Goal: Subscribe to service/newsletter

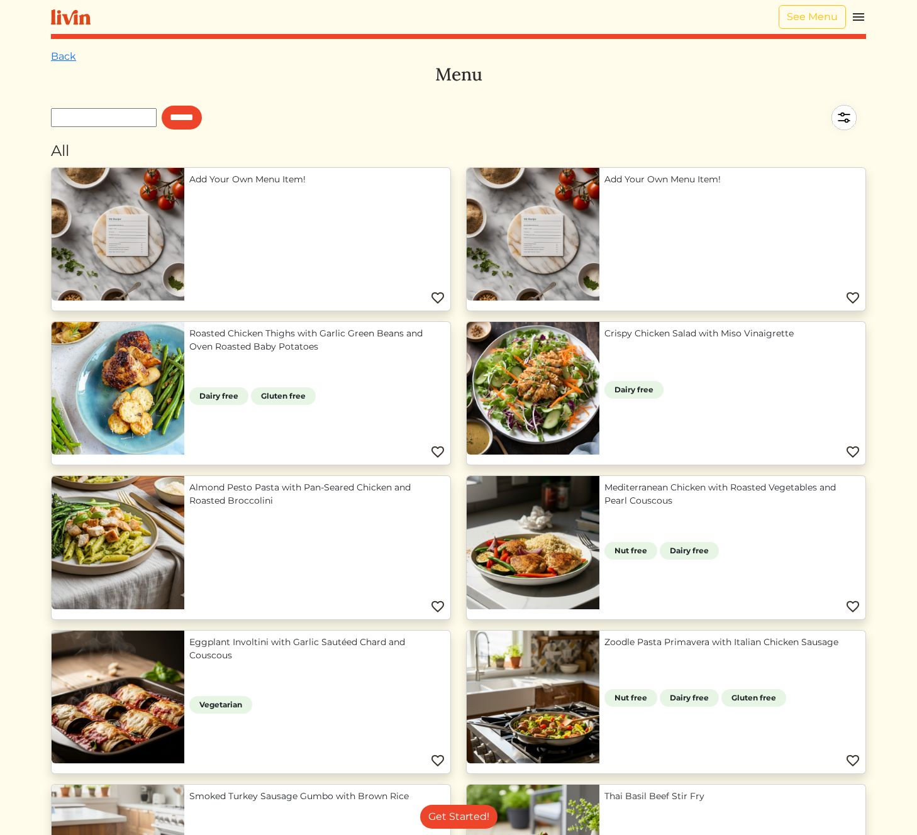
click at [303, 157] on div "All" at bounding box center [458, 151] width 815 height 23
click at [127, 120] on input "text" at bounding box center [104, 117] width 106 height 19
click at [189, 186] on link "Add Your Own Menu Item!" at bounding box center [317, 179] width 256 height 13
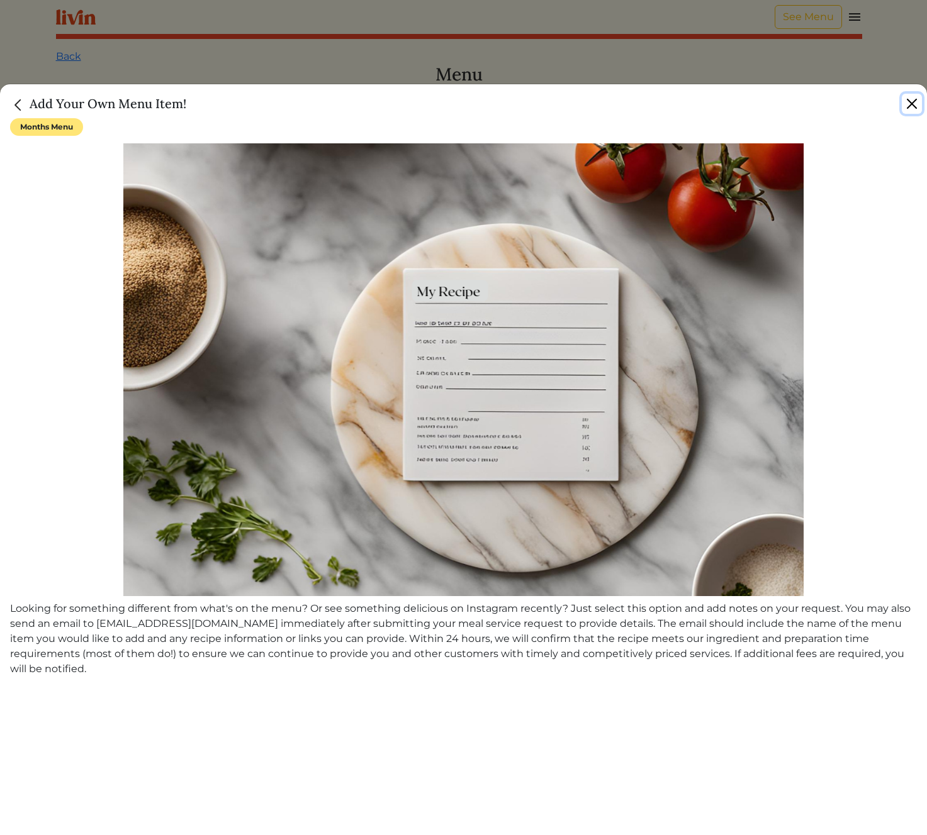
click at [903, 102] on button "Close" at bounding box center [912, 104] width 20 height 20
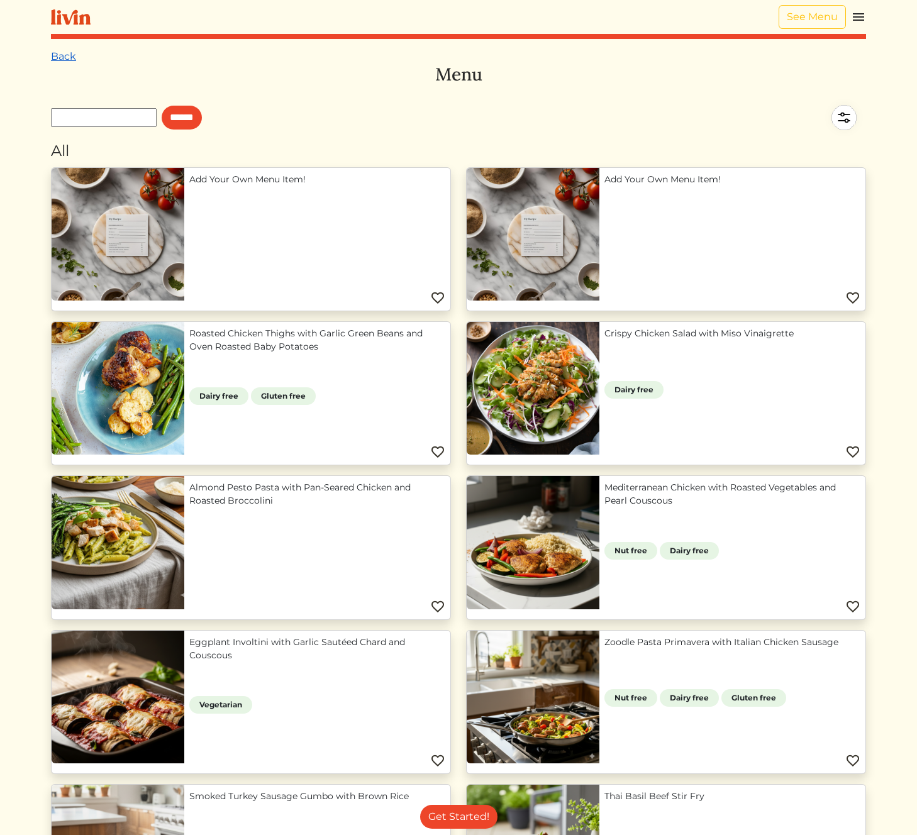
click at [68, 53] on link "Back" at bounding box center [63, 56] width 25 height 12
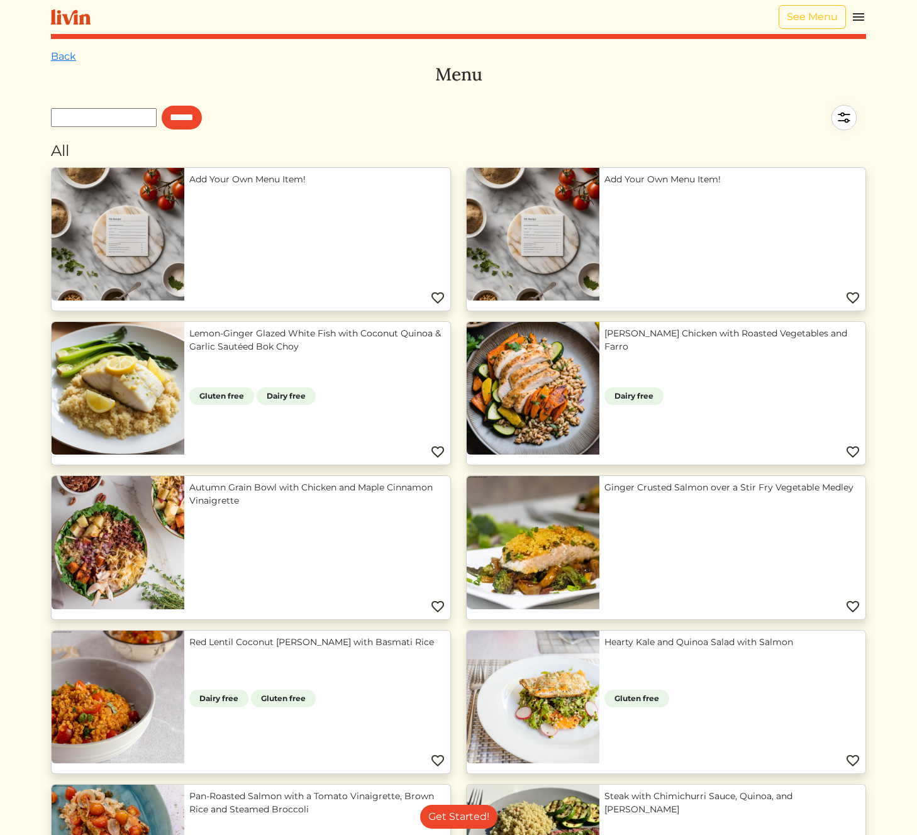
click at [138, 130] on form "******" at bounding box center [126, 118] width 151 height 44
click at [133, 120] on input "text" at bounding box center [104, 117] width 106 height 19
click at [128, 121] on input "***" at bounding box center [104, 117] width 106 height 19
type input "******"
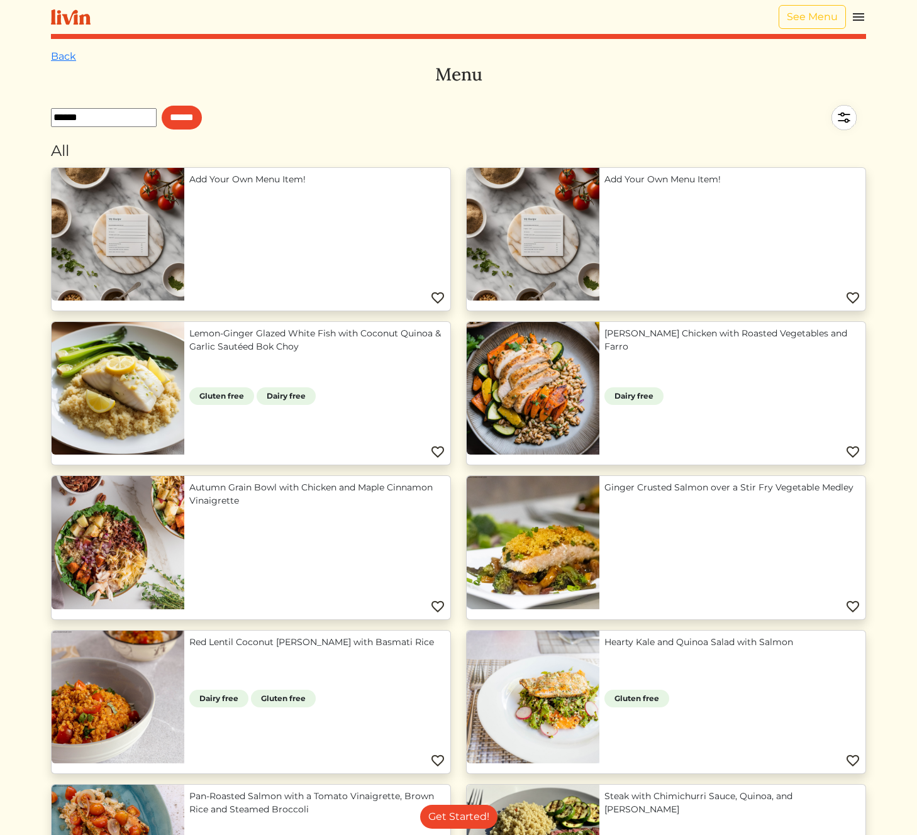
click at [162, 106] on input "******" at bounding box center [182, 118] width 40 height 24
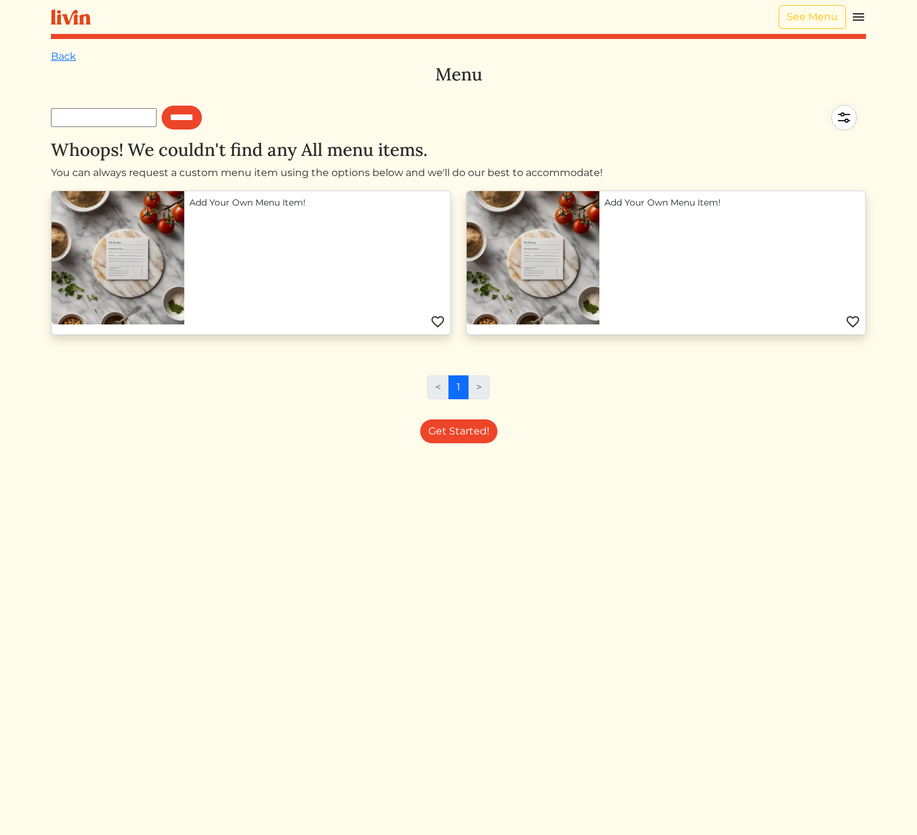
click at [118, 119] on input "text" at bounding box center [104, 117] width 106 height 19
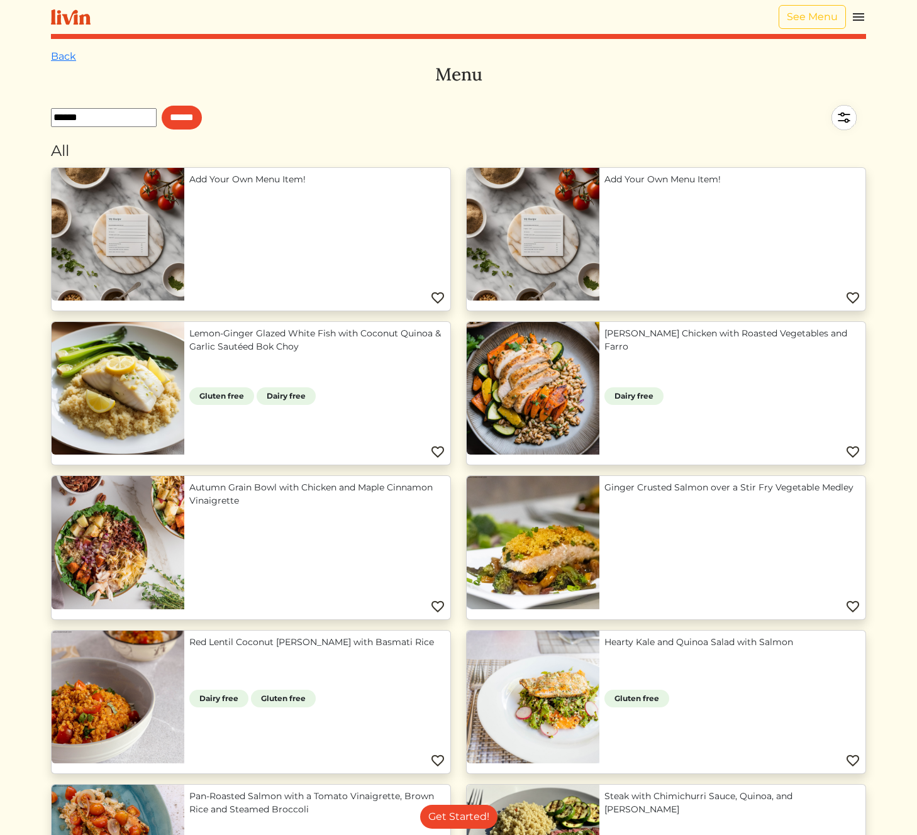
click at [85, 117] on input "******" at bounding box center [104, 117] width 106 height 19
type input "*****"
click at [162, 106] on input "******" at bounding box center [182, 118] width 40 height 24
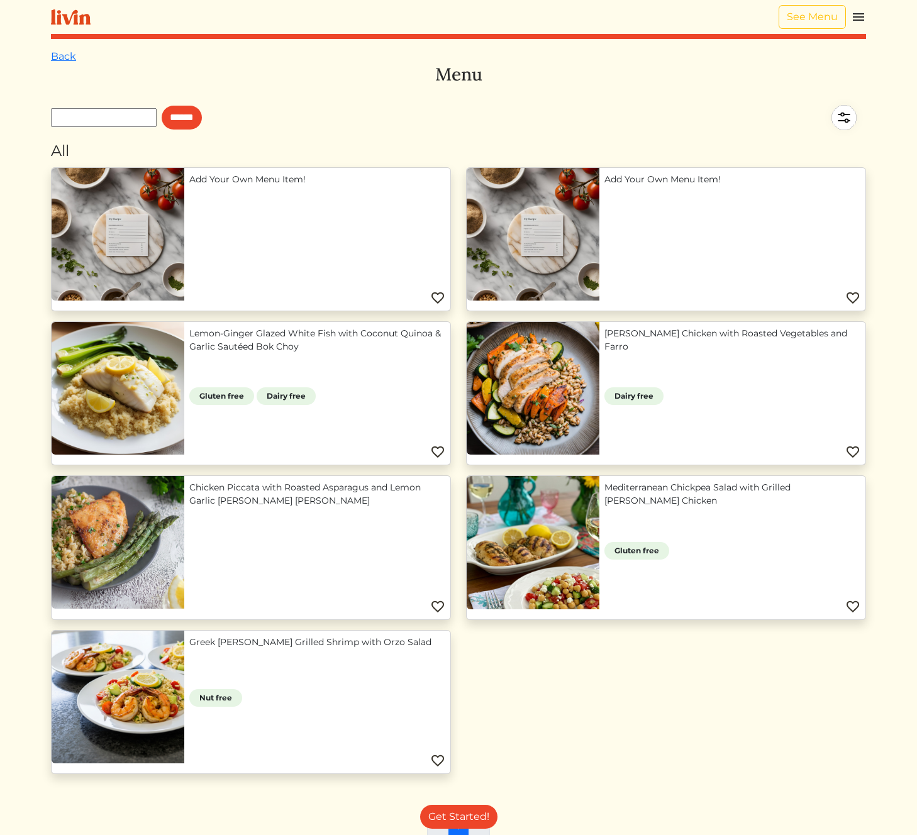
click at [357, 354] on link "Lemon‑Ginger Glazed White Fish with Coconut Quinoa & Garlic Sautéed Bok Choy" at bounding box center [317, 340] width 256 height 26
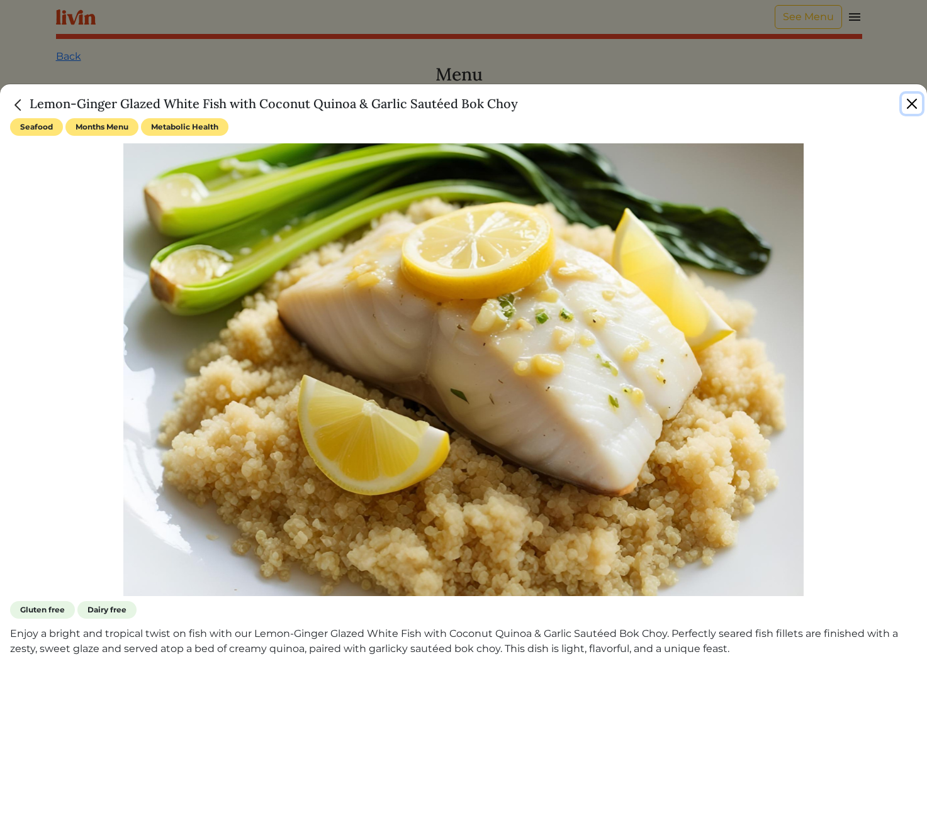
click at [908, 101] on button "Close" at bounding box center [912, 104] width 20 height 20
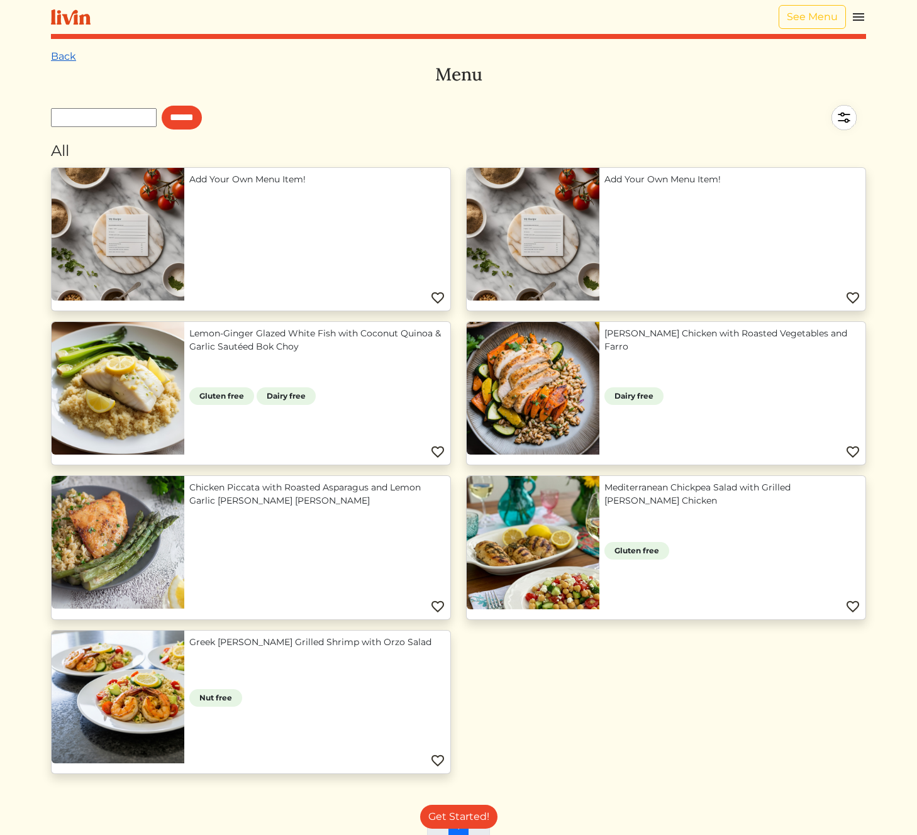
click at [75, 52] on link "Back" at bounding box center [63, 56] width 25 height 12
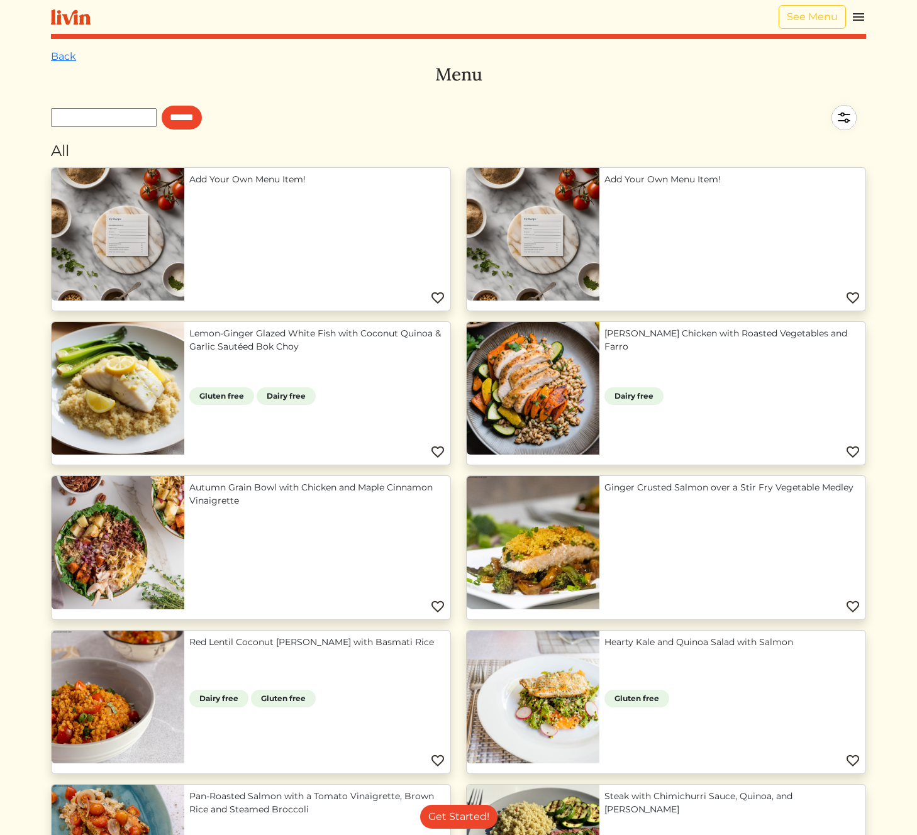
click at [76, 15] on img at bounding box center [71, 17] width 40 height 16
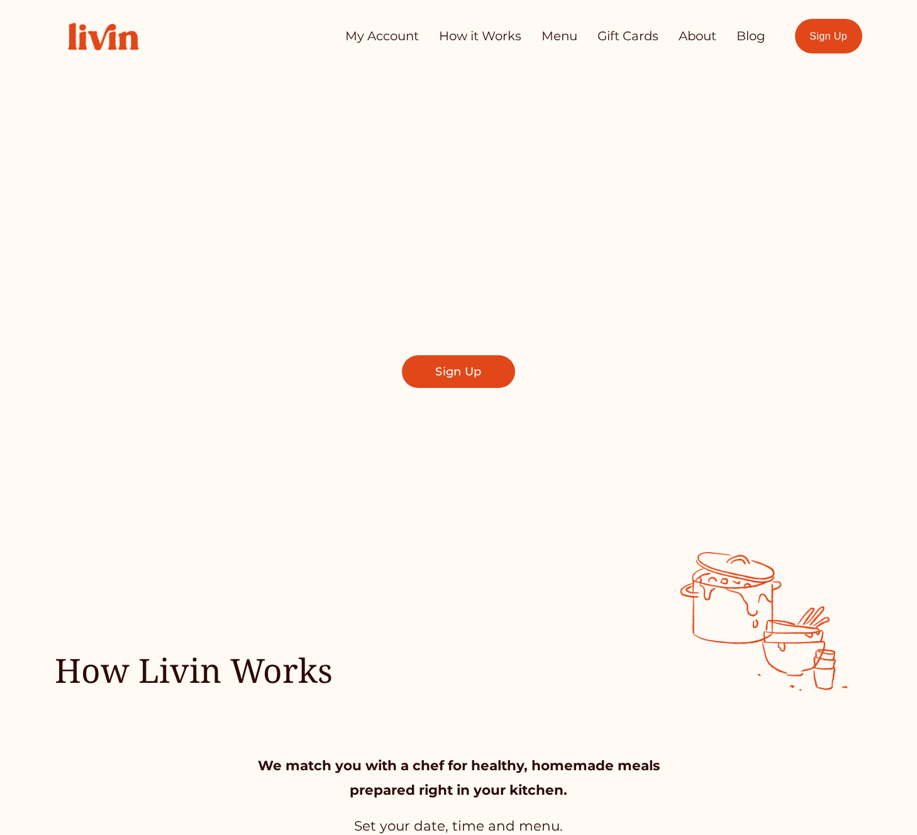
click at [820, 36] on link "Sign Up" at bounding box center [828, 36] width 67 height 35
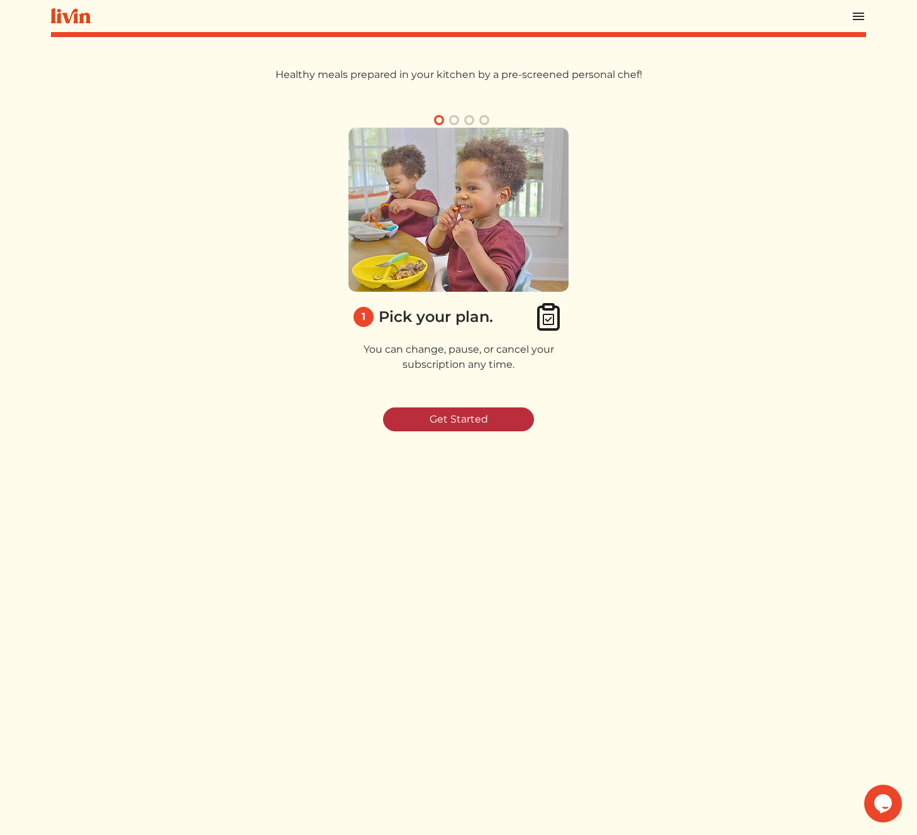
click at [467, 430] on link "Get Started" at bounding box center [458, 420] width 151 height 24
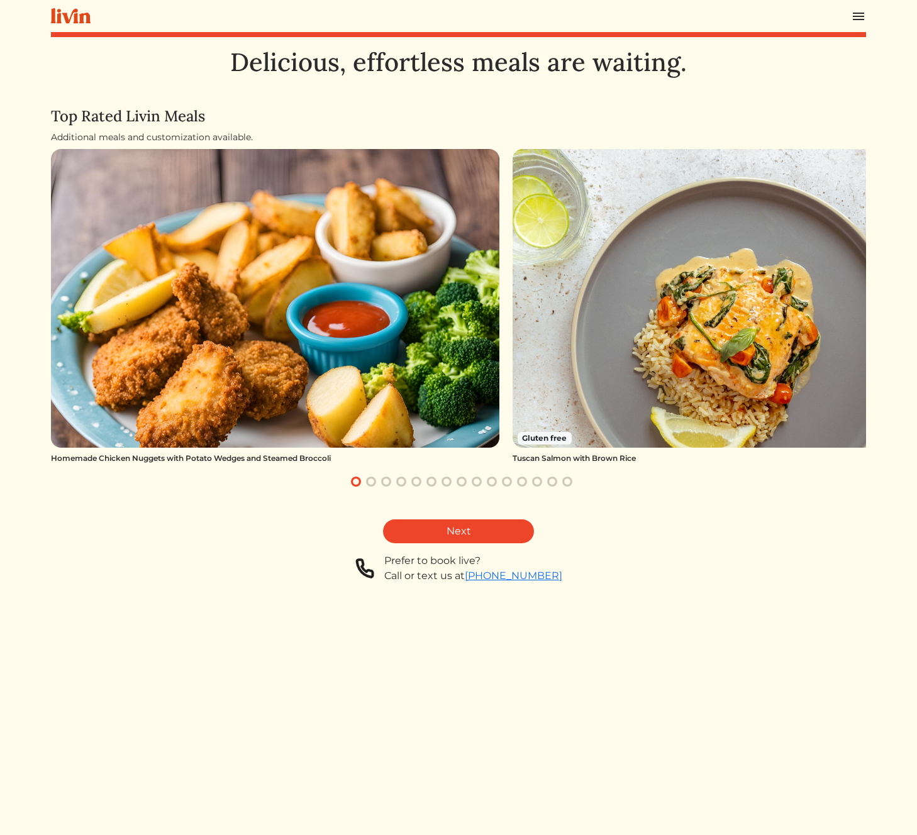
click at [468, 410] on img at bounding box center [275, 298] width 449 height 299
click at [673, 425] on img at bounding box center [737, 298] width 449 height 299
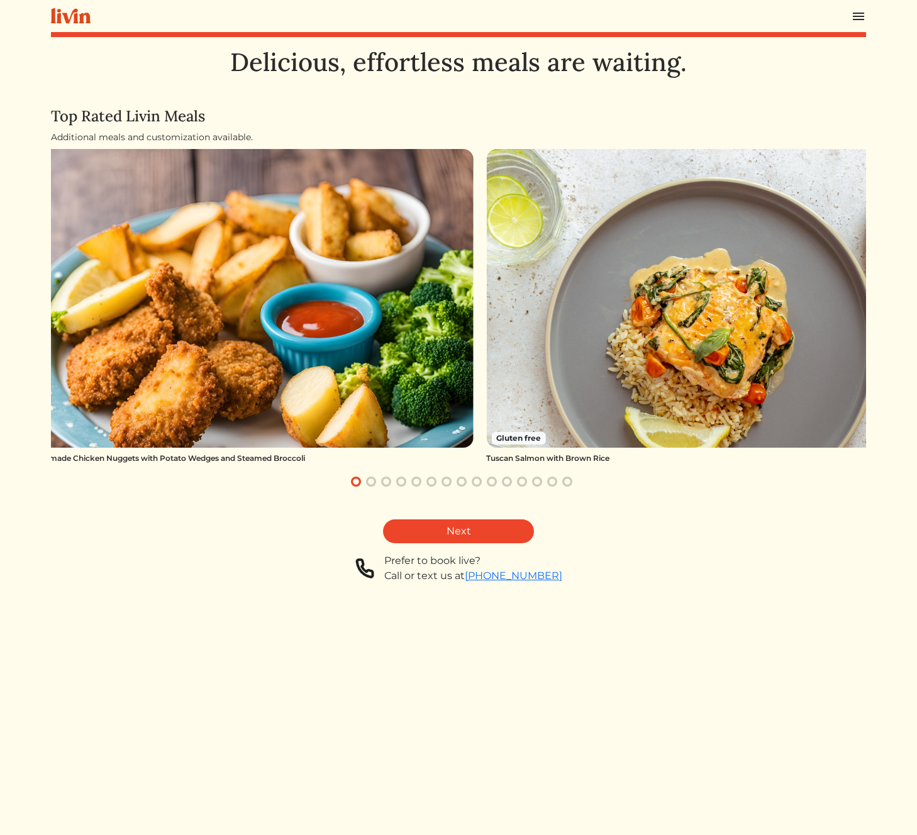
drag, startPoint x: 673, startPoint y: 384, endPoint x: 396, endPoint y: 372, distance: 277.7
click at [486, 371] on img at bounding box center [710, 298] width 449 height 299
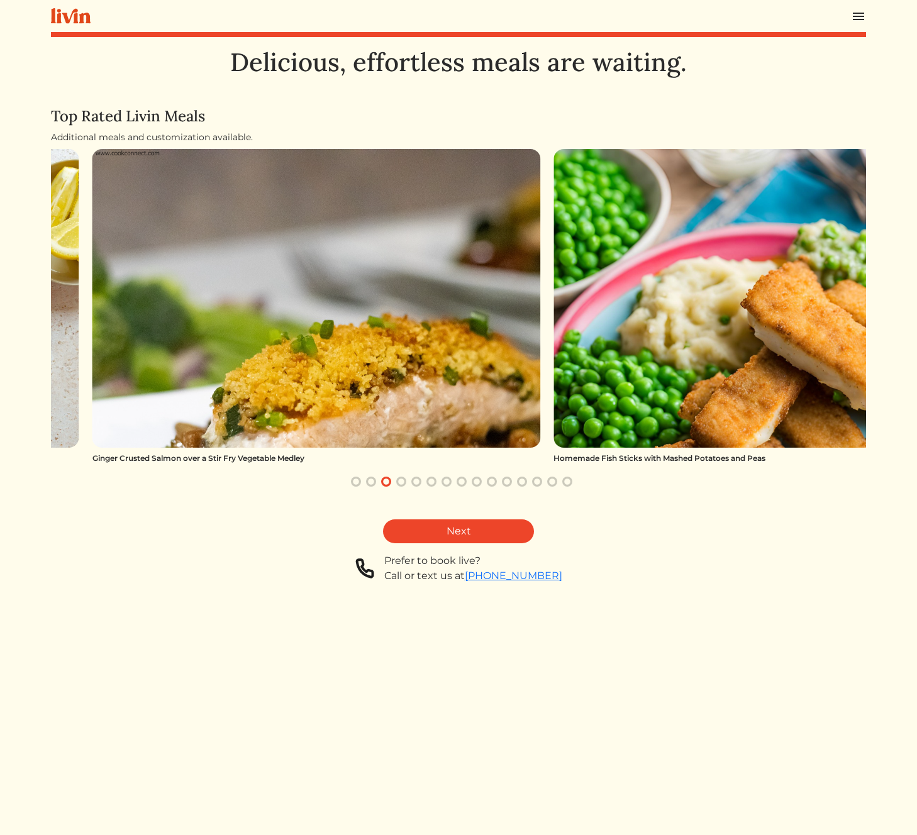
drag, startPoint x: 639, startPoint y: 372, endPoint x: 136, endPoint y: 358, distance: 503.5
click at [165, 357] on img at bounding box center [316, 298] width 449 height 299
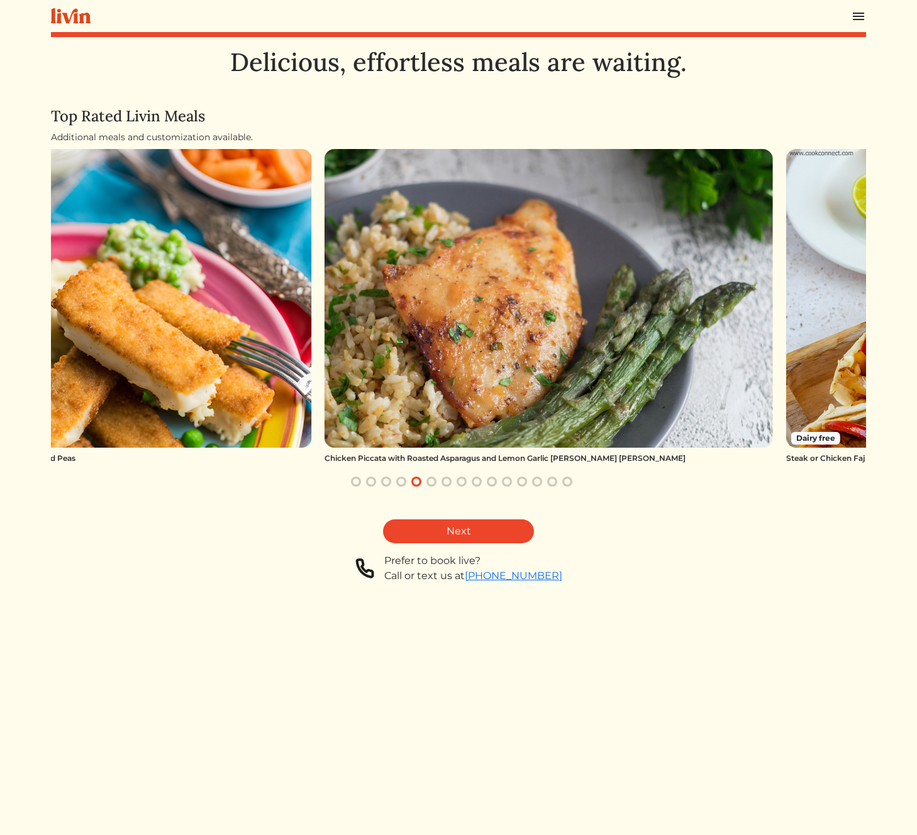
drag, startPoint x: 566, startPoint y: 364, endPoint x: 76, endPoint y: 372, distance: 490.2
click at [325, 368] on img at bounding box center [549, 298] width 449 height 299
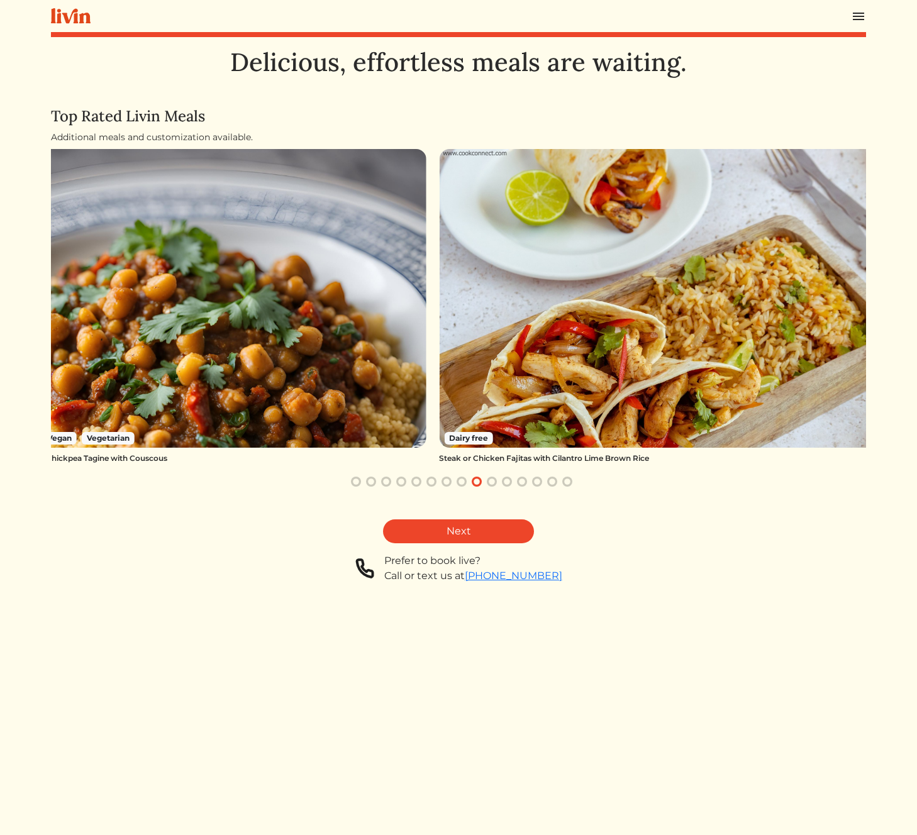
drag, startPoint x: 581, startPoint y: 372, endPoint x: 207, endPoint y: 370, distance: 374.3
click at [439, 368] on img at bounding box center [663, 298] width 449 height 299
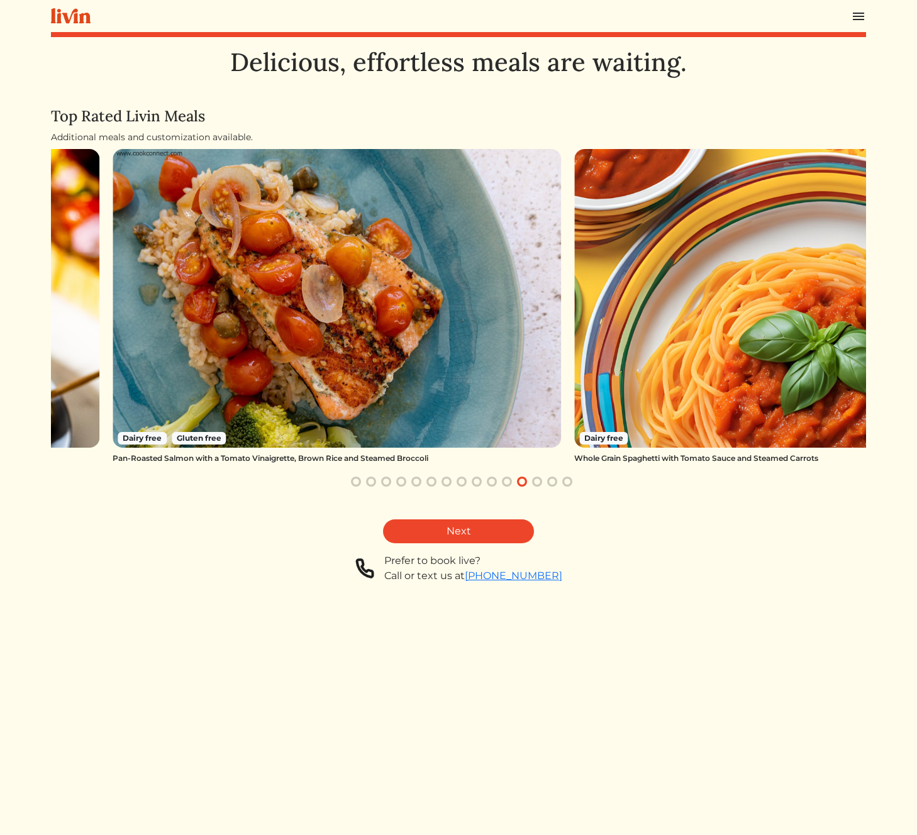
click at [423, 360] on img at bounding box center [337, 298] width 449 height 299
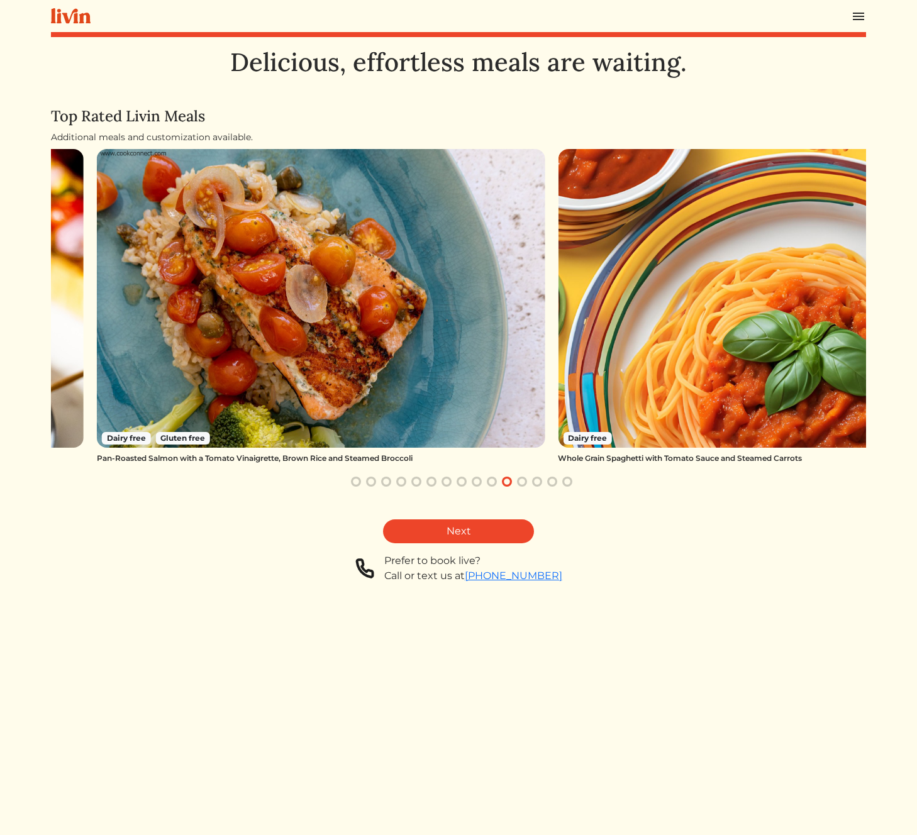
click at [629, 355] on img at bounding box center [782, 298] width 449 height 299
drag, startPoint x: 614, startPoint y: 417, endPoint x: 586, endPoint y: 442, distance: 37.0
click at [614, 418] on img at bounding box center [782, 298] width 449 height 299
click at [584, 444] on span "Dairy free" at bounding box center [587, 438] width 49 height 13
click at [481, 526] on link "Next" at bounding box center [458, 532] width 151 height 24
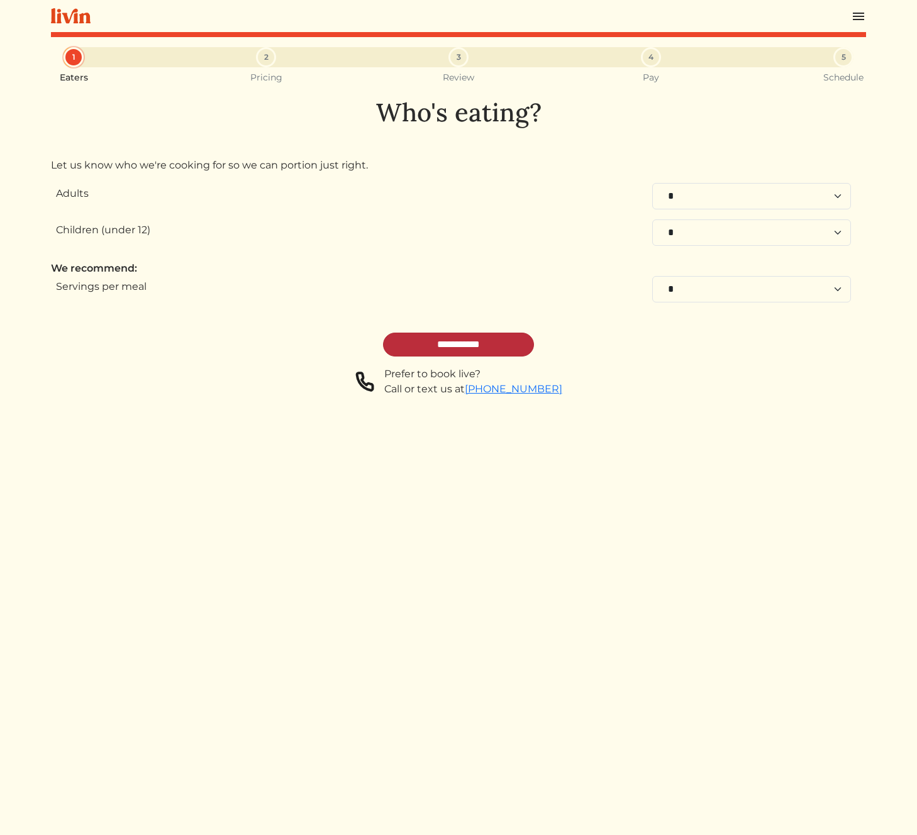
click at [469, 337] on input "**********" at bounding box center [458, 345] width 151 height 24
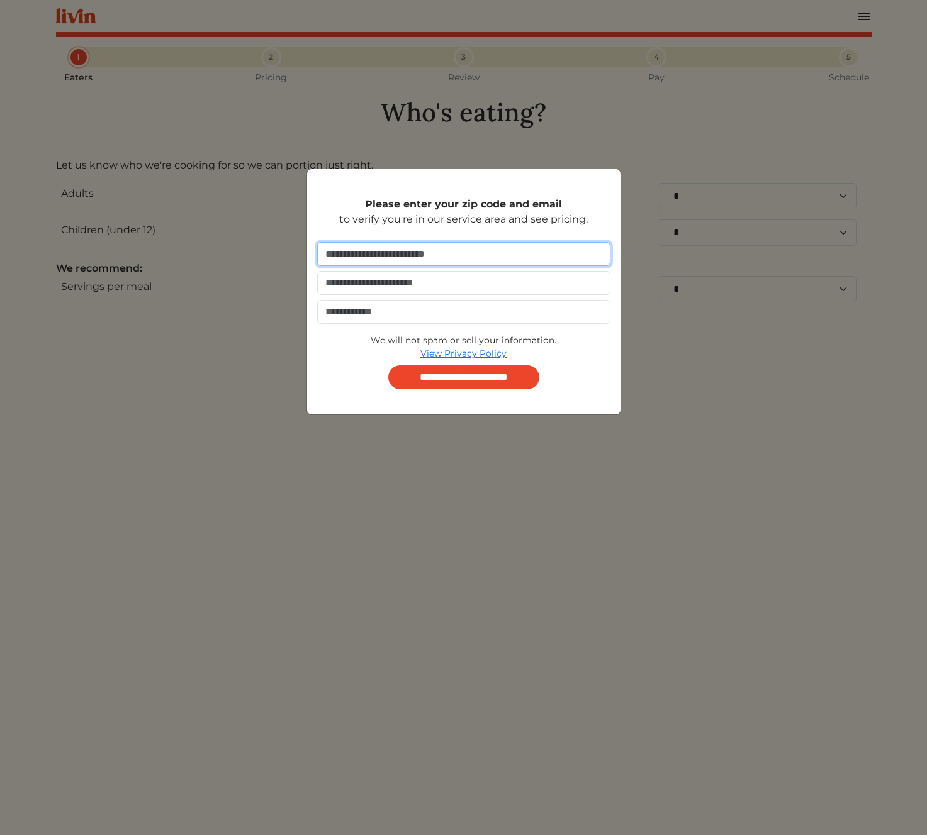
click at [496, 255] on input "number" at bounding box center [463, 254] width 293 height 24
click at [479, 109] on div "**********" at bounding box center [463, 417] width 927 height 835
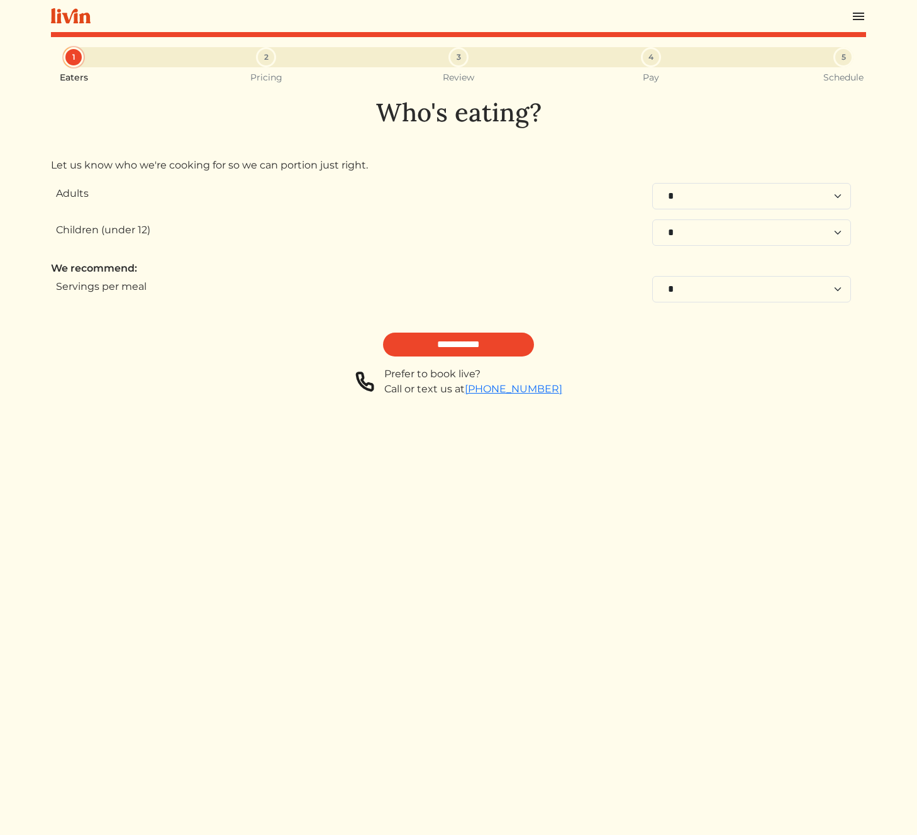
click at [497, 115] on h1 "Who's eating?" at bounding box center [458, 113] width 815 height 30
copy div "Who's eating?"
click at [455, 52] on div "3" at bounding box center [459, 57] width 20 height 20
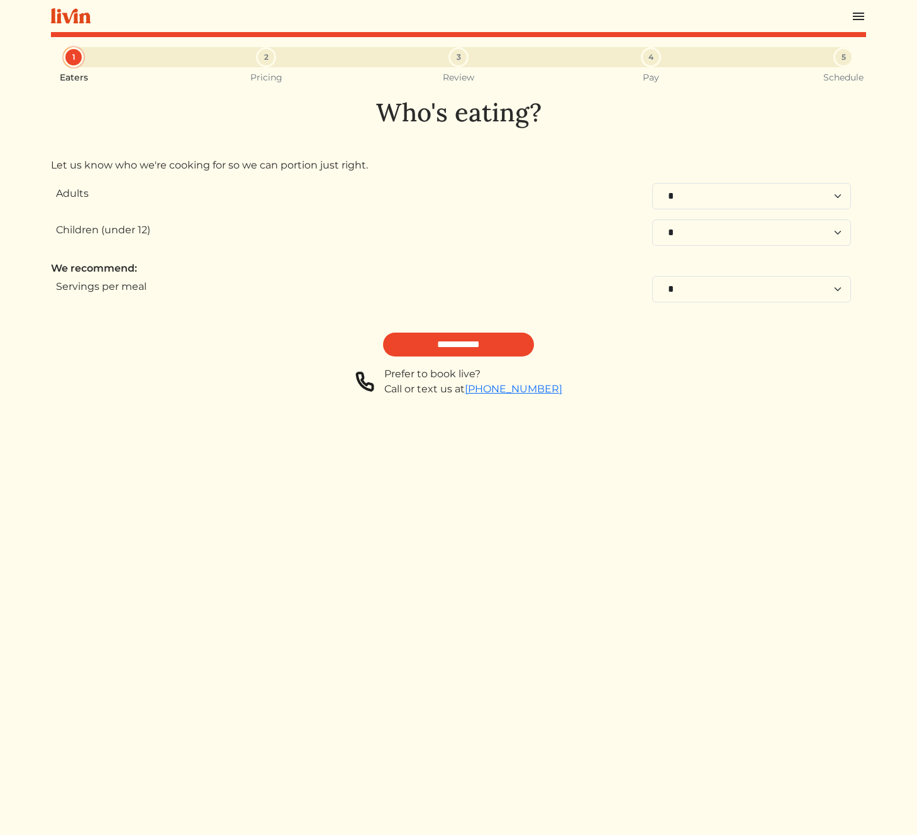
click at [259, 53] on div "2" at bounding box center [266, 57] width 20 height 20
click at [442, 123] on h1 "Who's eating?" at bounding box center [458, 113] width 815 height 30
copy div "Who's eating?"
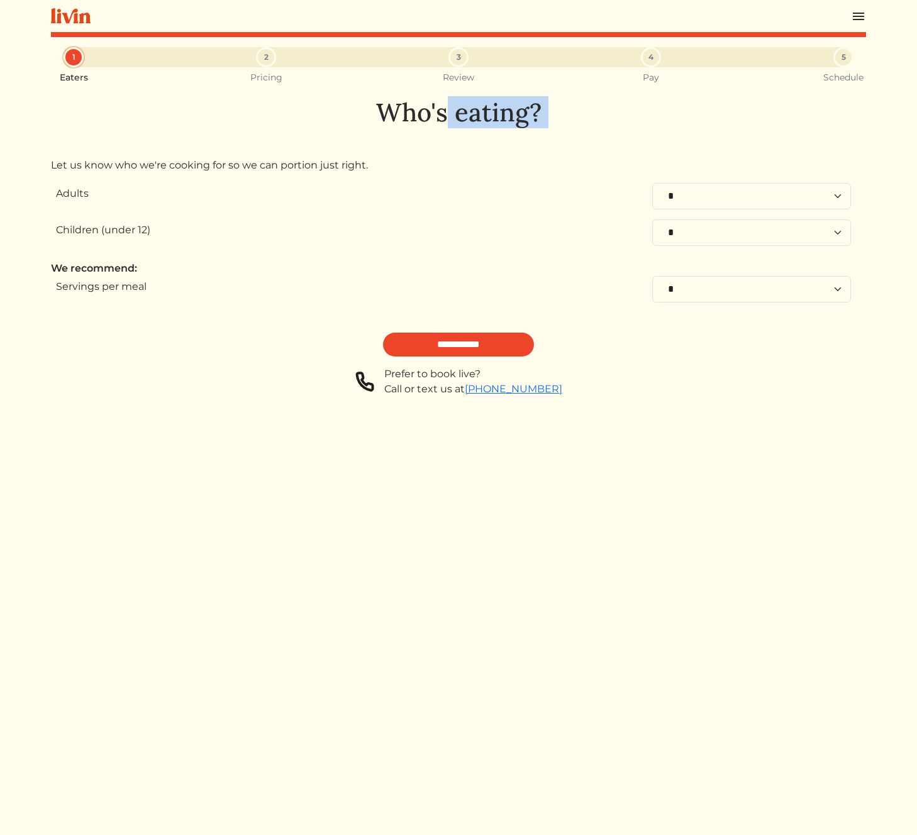
click at [569, 152] on div "**********" at bounding box center [458, 247] width 815 height 299
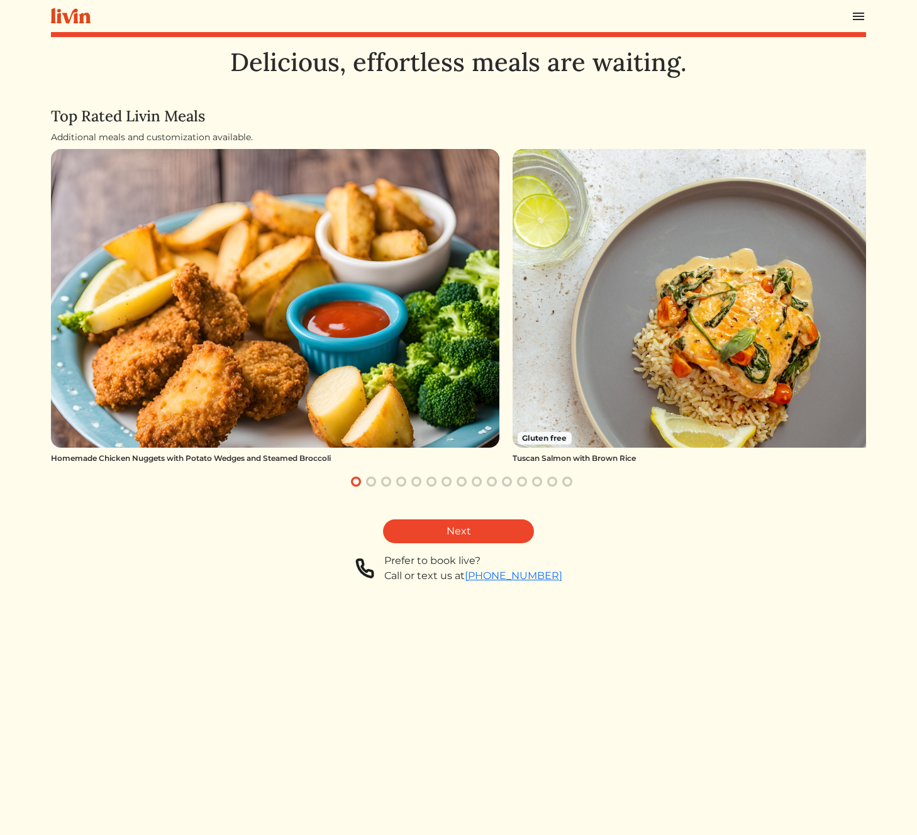
click at [640, 622] on div "Delicious, effortless meals are waiting. Top Rated Livin Meals Additional meals…" at bounding box center [458, 464] width 815 height 835
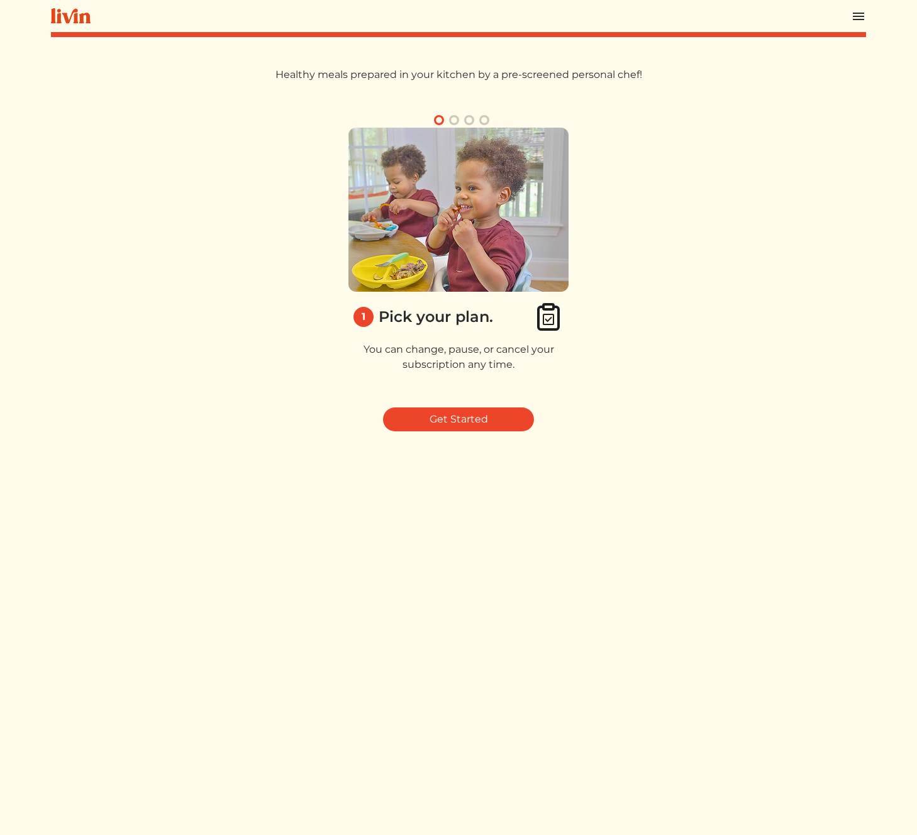
click at [459, 354] on p "You can change, pause, or cancel your subscription any time." at bounding box center [459, 357] width 220 height 30
copy div "You can change, pause, or cancel your subscription any time."
click at [656, 412] on div "Get Started" at bounding box center [458, 420] width 815 height 24
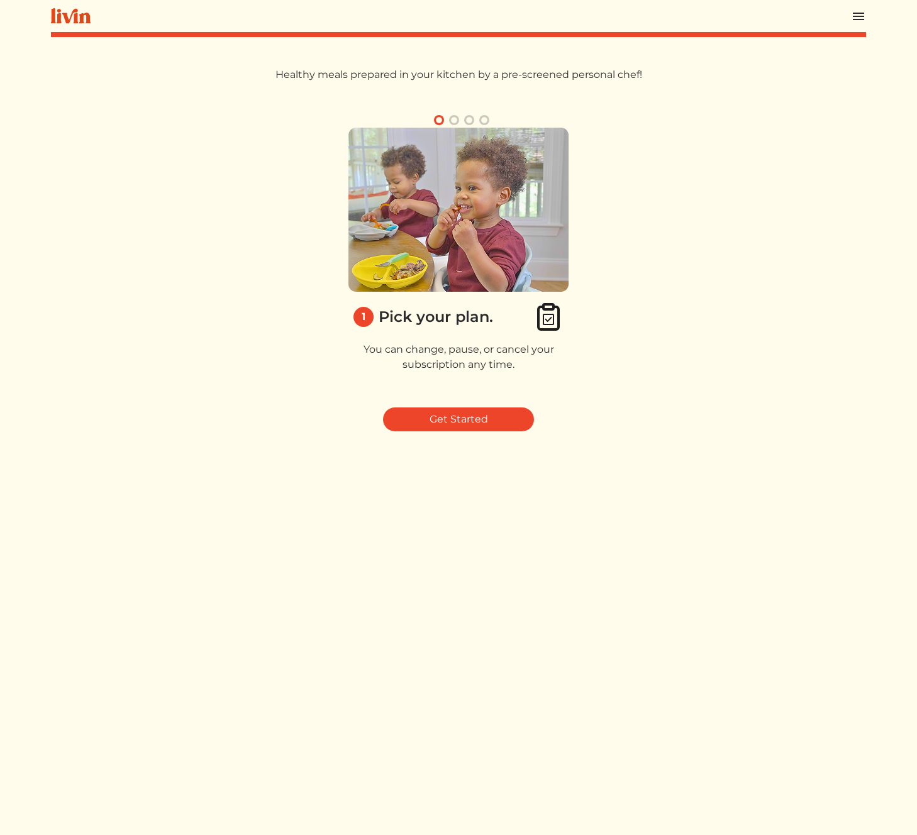
drag, startPoint x: 527, startPoint y: 222, endPoint x: 215, endPoint y: 208, distance: 313.0
click at [214, 210] on div "1 Pick your plan. You can change, pause, or cancel your subscription any time. …" at bounding box center [458, 255] width 815 height 285
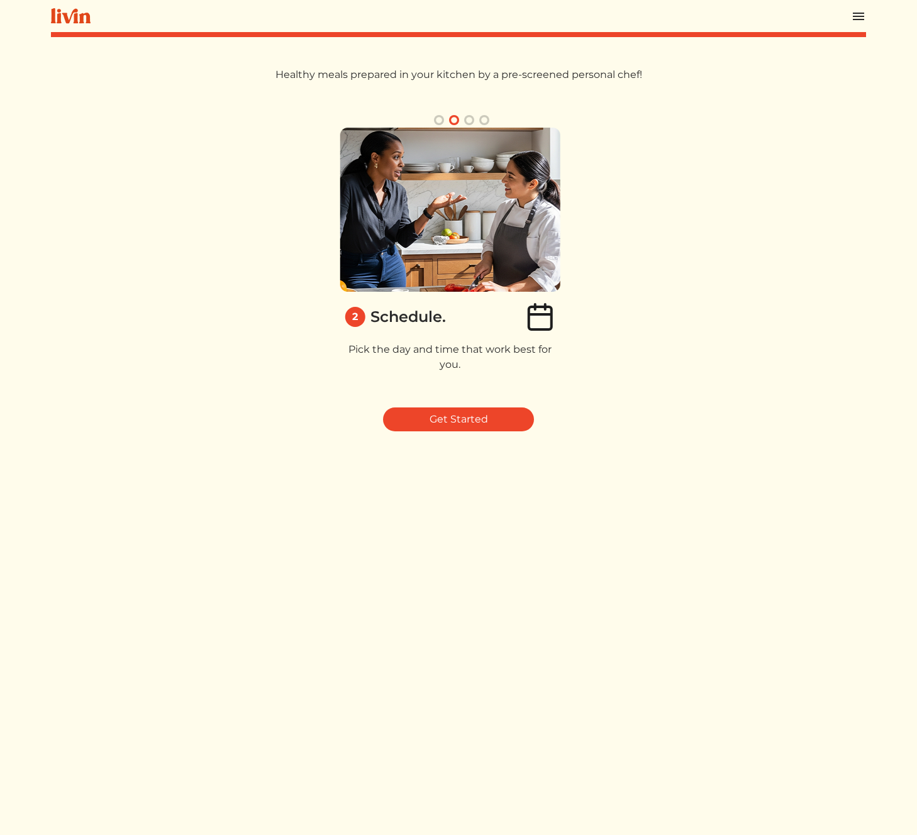
drag, startPoint x: 506, startPoint y: 237, endPoint x: 79, endPoint y: 225, distance: 427.3
click at [94, 225] on div "1 Pick your plan. You can change, pause, or cancel your subscription any time. …" at bounding box center [458, 255] width 815 height 285
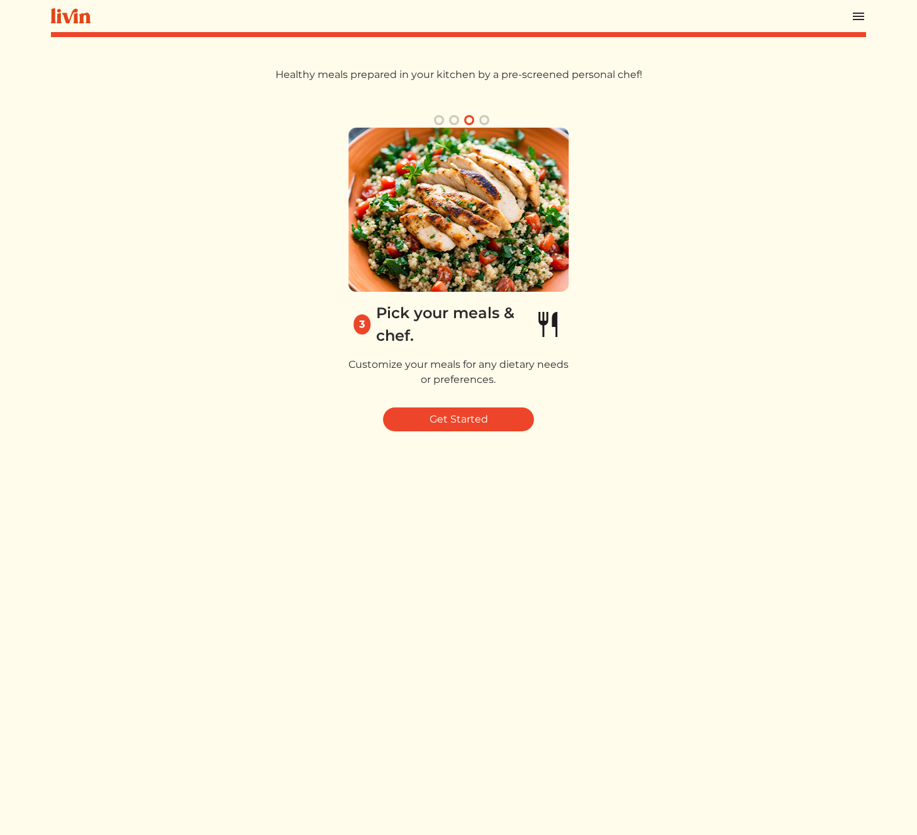
drag, startPoint x: 520, startPoint y: 247, endPoint x: 150, endPoint y: 245, distance: 369.9
click at [159, 244] on div "1 Pick your plan. You can change, pause, or cancel your subscription any time. …" at bounding box center [458, 255] width 815 height 285
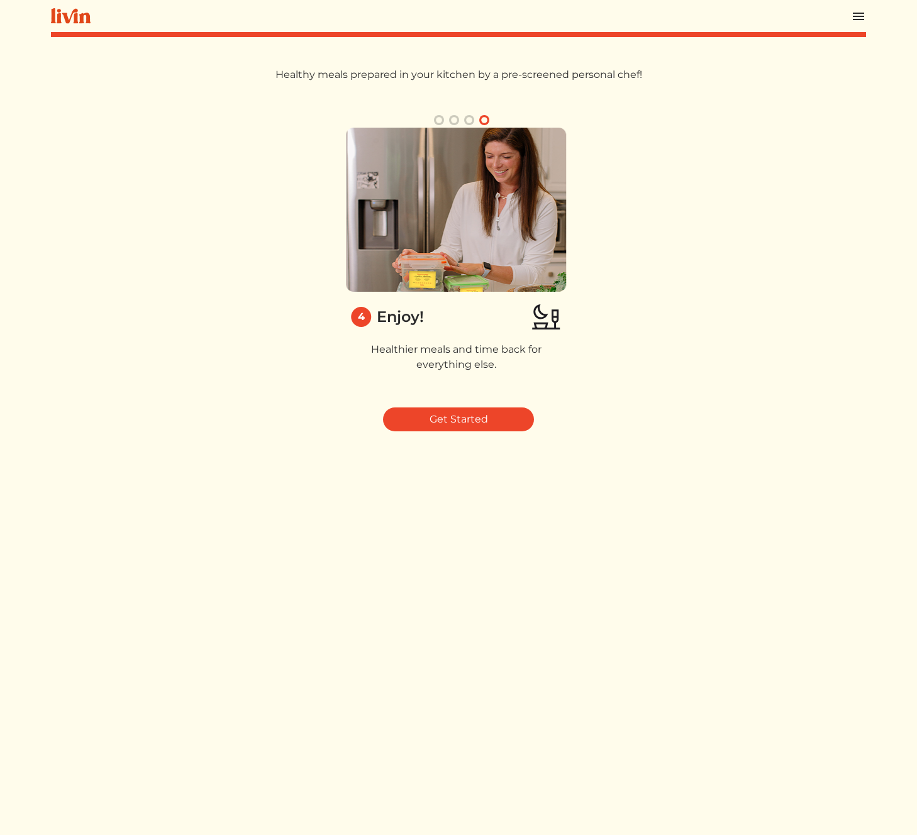
drag, startPoint x: 520, startPoint y: 272, endPoint x: 117, endPoint y: 259, distance: 402.9
click at [128, 261] on div "1 Pick your plan. You can change, pause, or cancel your subscription any time. …" at bounding box center [458, 255] width 815 height 285
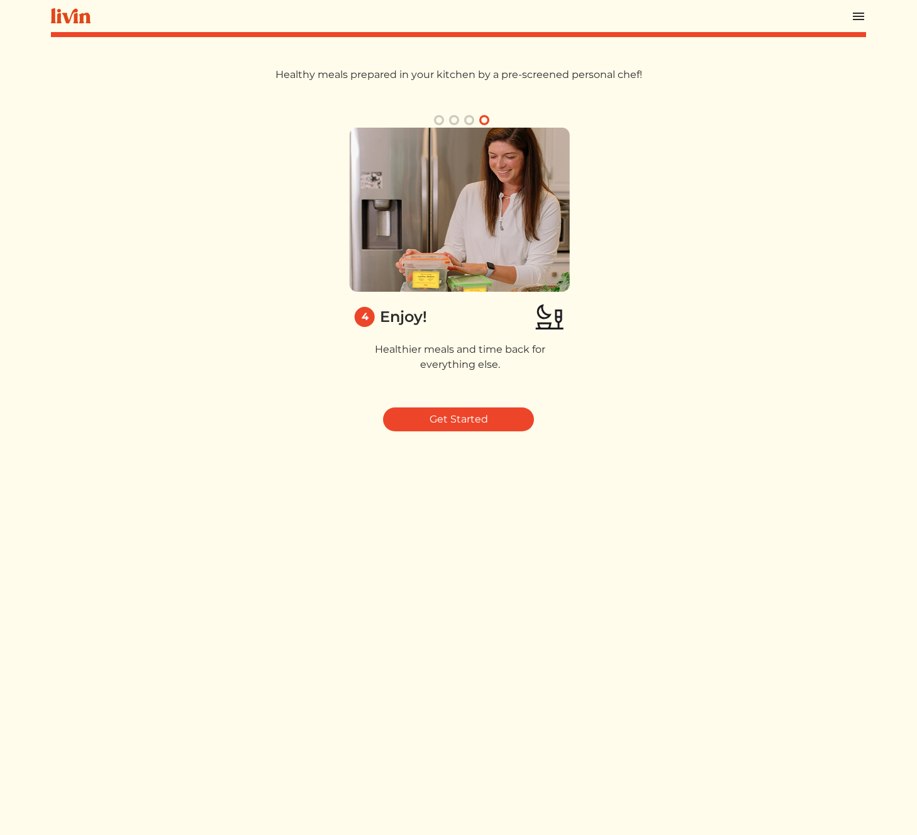
drag, startPoint x: 459, startPoint y: 269, endPoint x: 900, endPoint y: 270, distance: 441.7
click at [771, 269] on div "1 Pick your plan. You can change, pause, or cancel your subscription any time. …" at bounding box center [458, 255] width 815 height 285
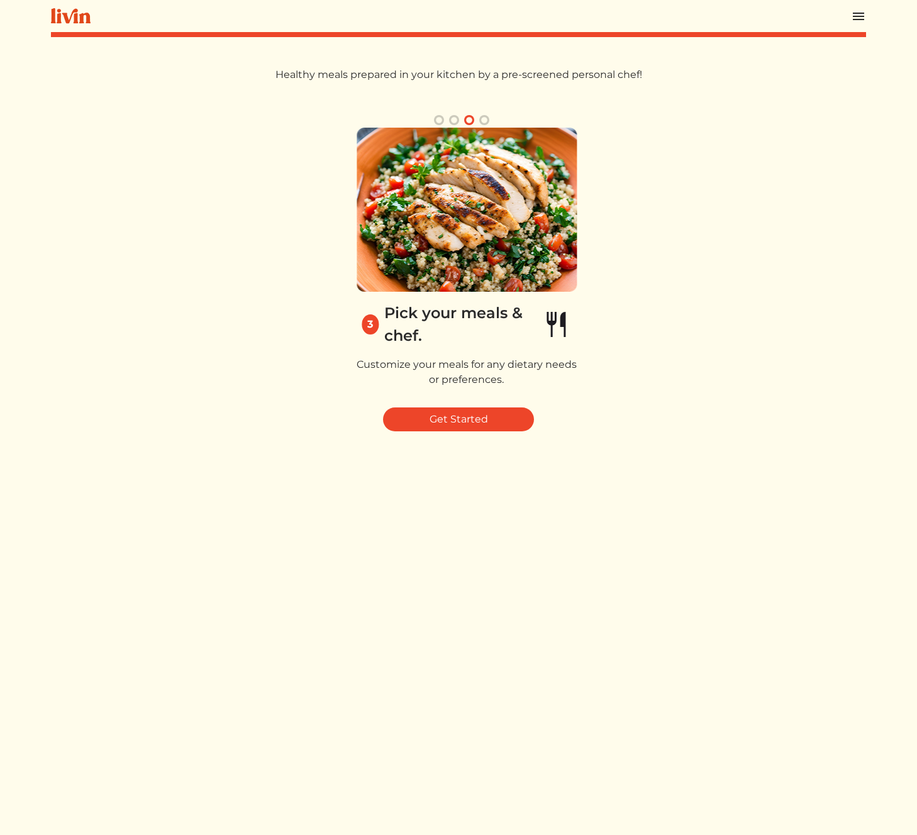
drag, startPoint x: 670, startPoint y: 238, endPoint x: 853, endPoint y: 241, distance: 183.1
click at [771, 240] on div "1 Pick your plan. You can change, pause, or cancel your subscription any time. …" at bounding box center [458, 255] width 815 height 285
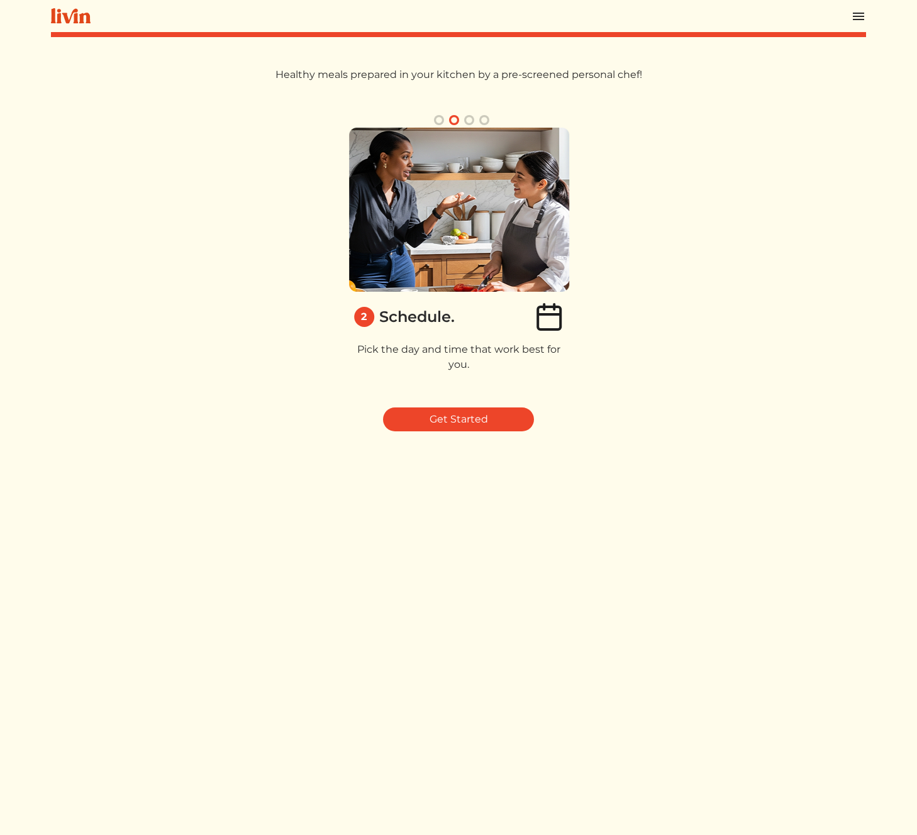
drag, startPoint x: 404, startPoint y: 225, endPoint x: 801, endPoint y: 223, distance: 397.0
click at [720, 218] on div "1 Pick your plan. You can change, pause, or cancel your subscription any time. …" at bounding box center [458, 255] width 815 height 285
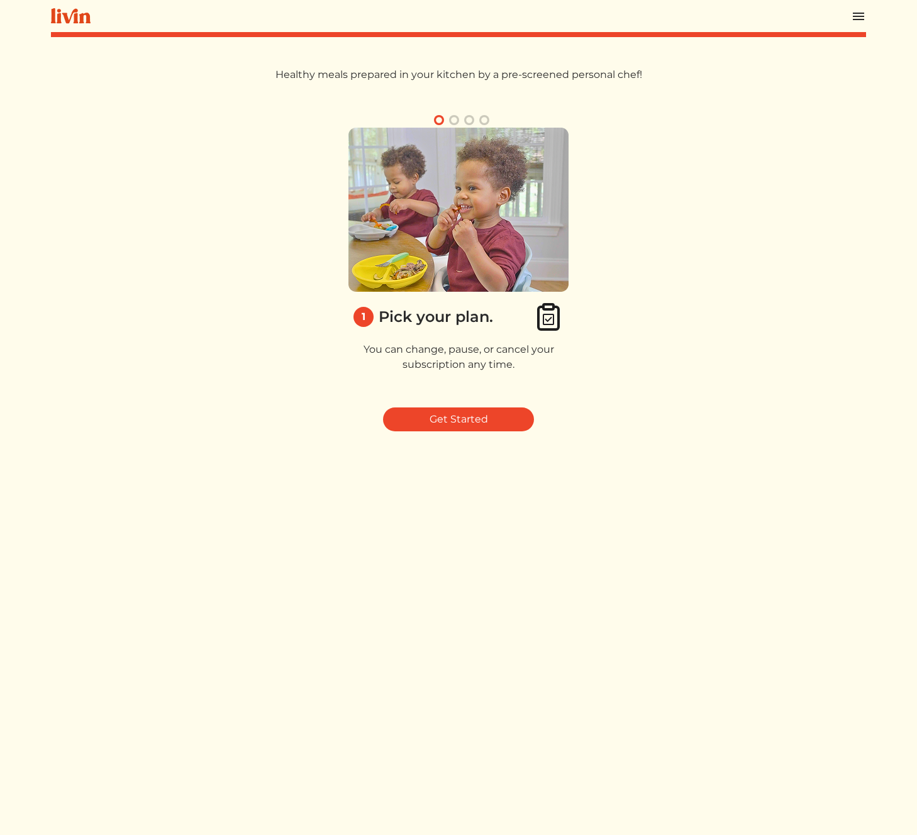
click at [457, 120] on button "button" at bounding box center [454, 120] width 15 height 15
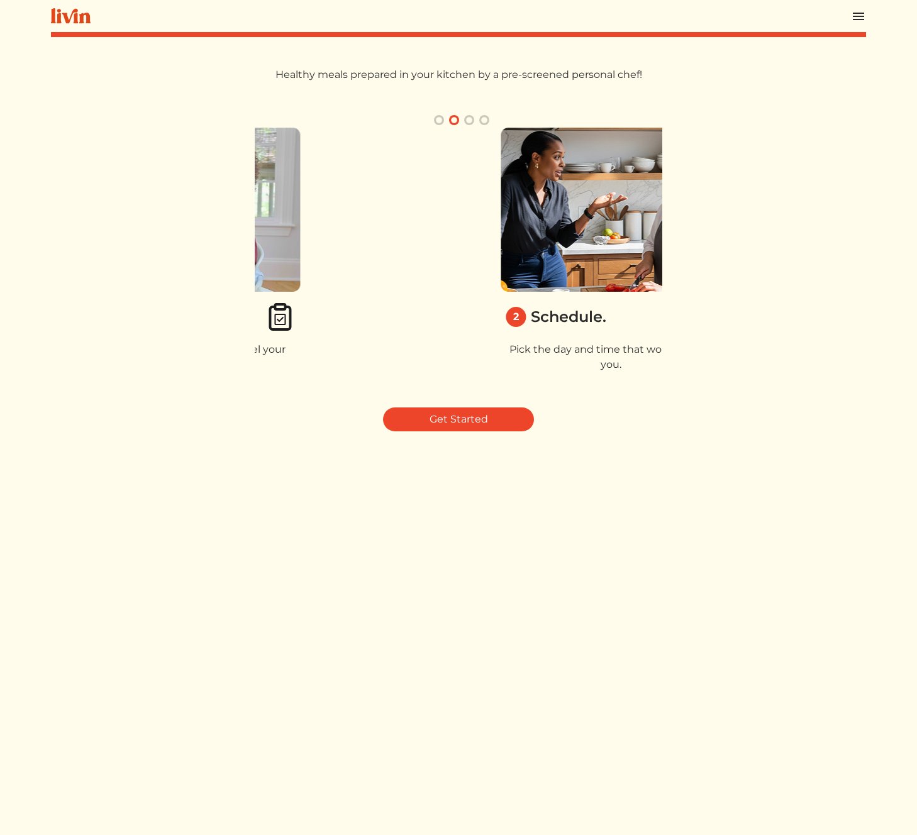
click at [467, 120] on button "button" at bounding box center [469, 120] width 15 height 15
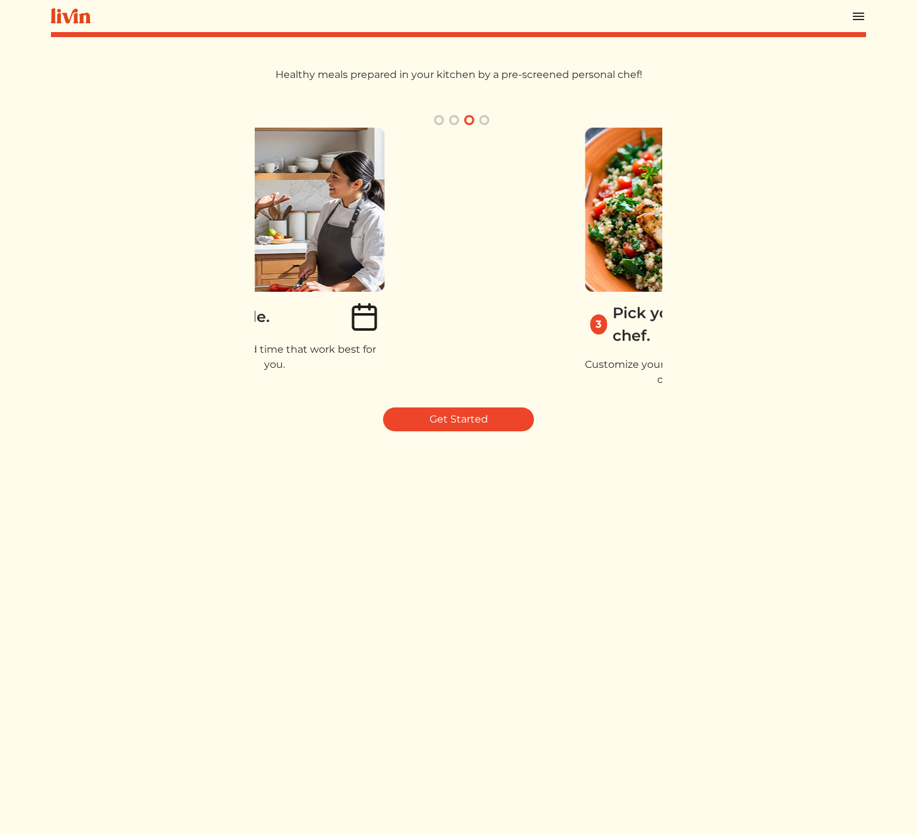
click at [479, 119] on button "button" at bounding box center [484, 120] width 15 height 15
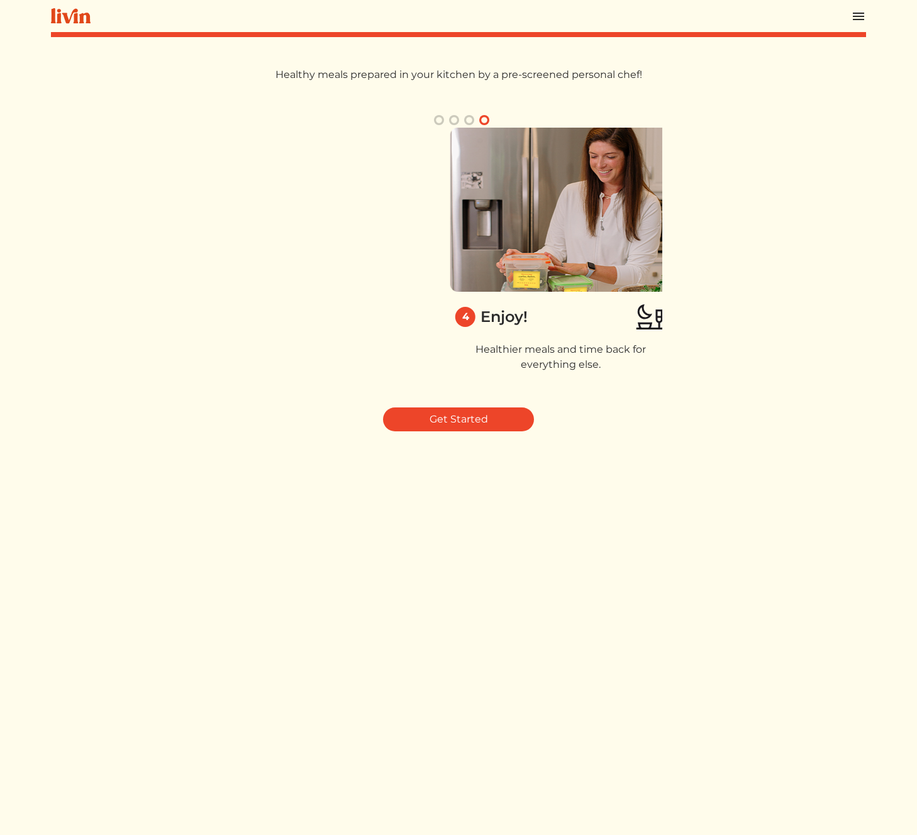
click at [449, 121] on button "button" at bounding box center [454, 120] width 15 height 15
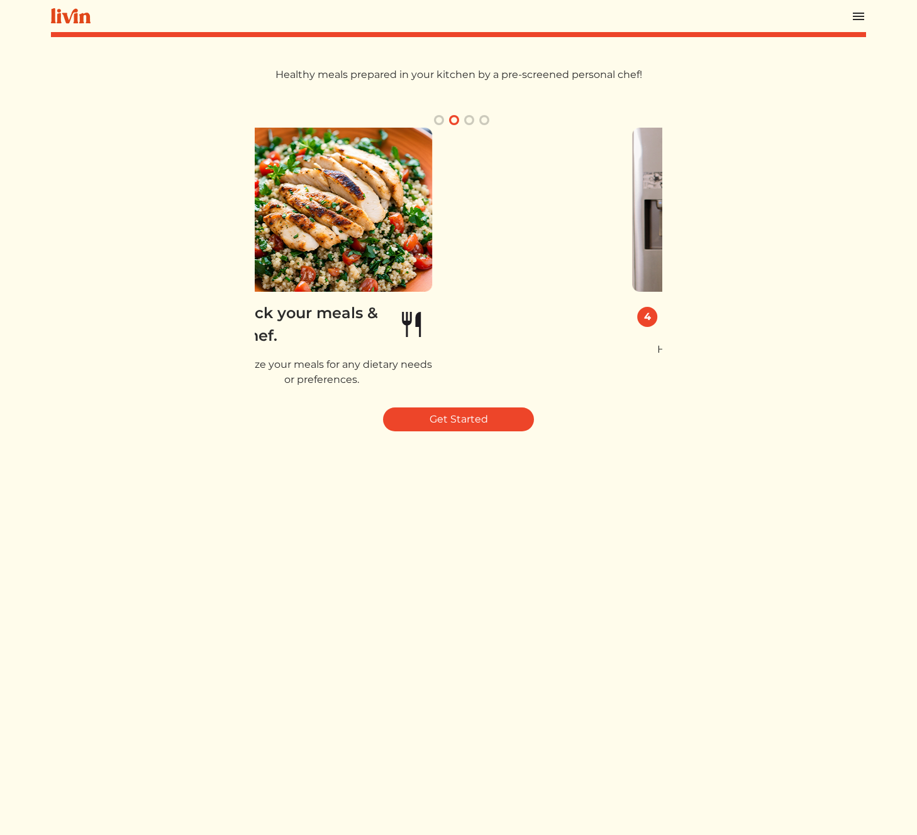
click at [443, 122] on button "button" at bounding box center [439, 120] width 15 height 15
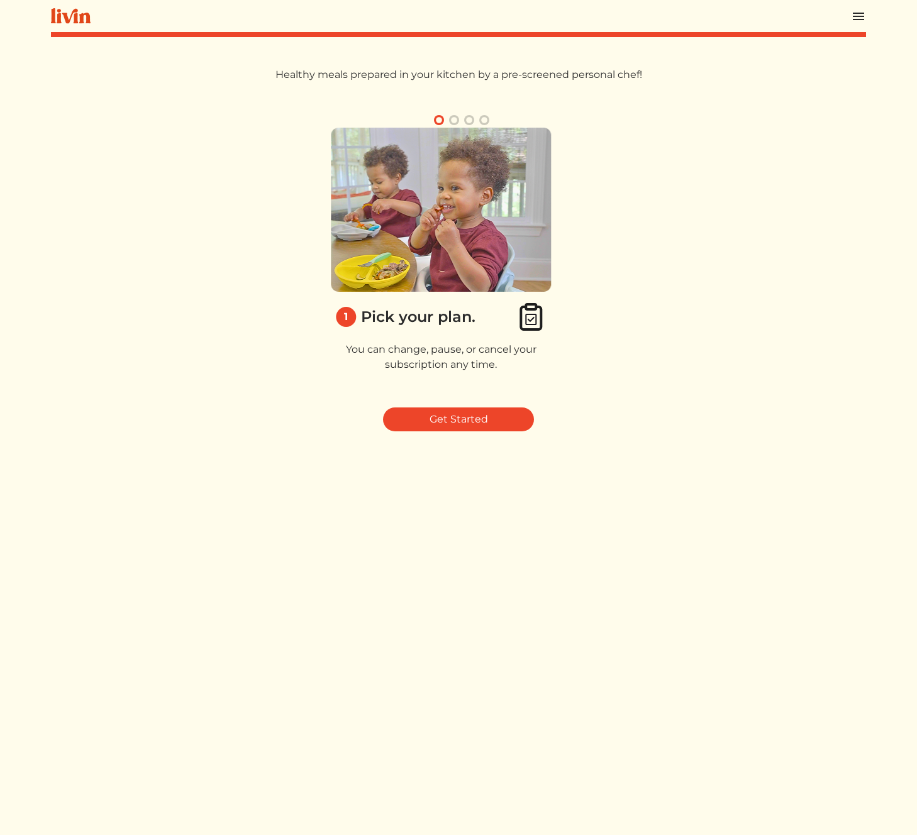
click at [661, 387] on div "2 Schedule. Pick the day and time that work best for you." at bounding box center [862, 263] width 408 height 270
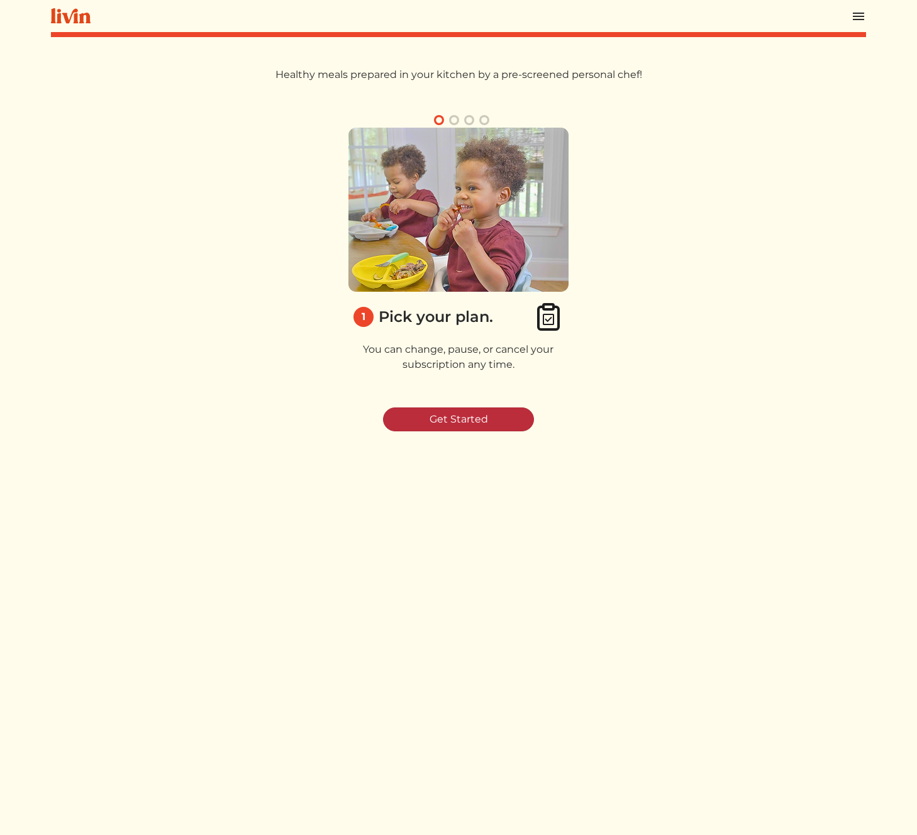
click at [500, 419] on link "Get Started" at bounding box center [458, 420] width 151 height 24
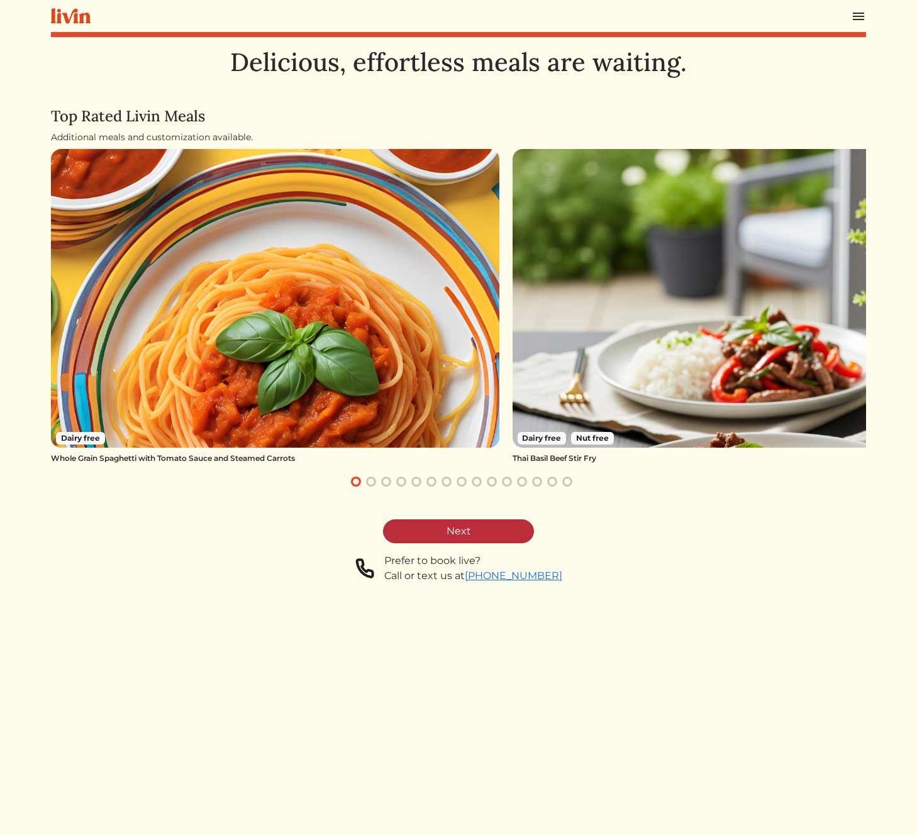
click at [469, 525] on link "Next" at bounding box center [458, 532] width 151 height 24
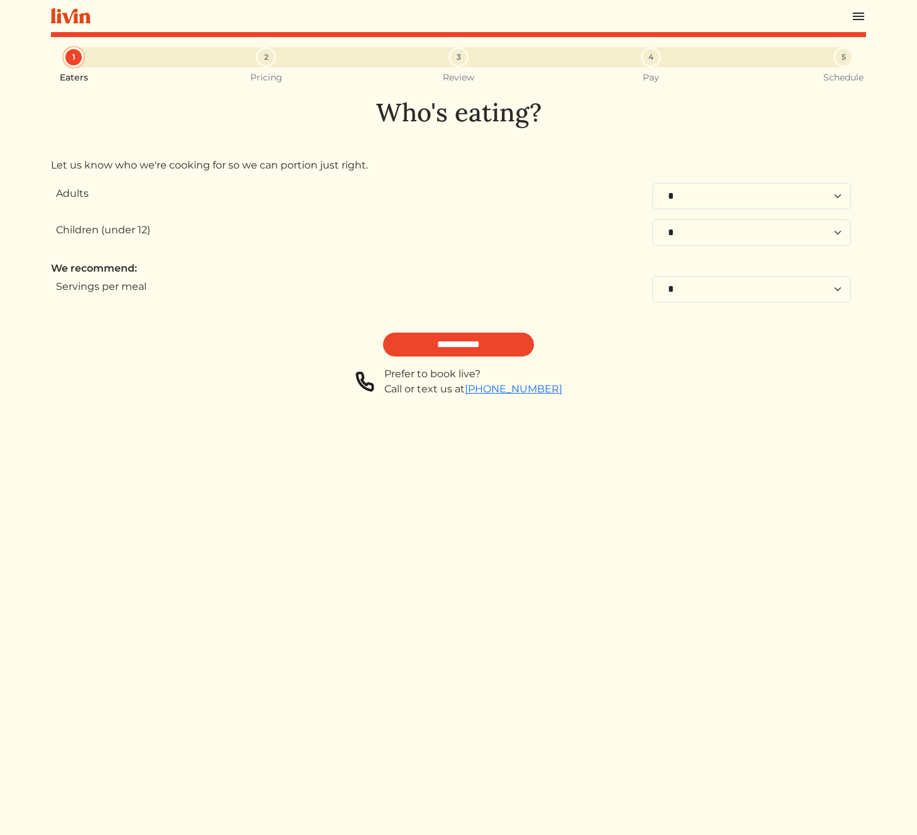
click at [765, 597] on div "1 Eaters 2 Pricing 3 Review 4 Pay 5 Schedule Who's eating? Let us know who we'r…" at bounding box center [458, 464] width 815 height 835
click at [459, 61] on span "3" at bounding box center [459, 57] width 4 height 11
click at [462, 108] on h1 "Who's eating?" at bounding box center [458, 113] width 815 height 30
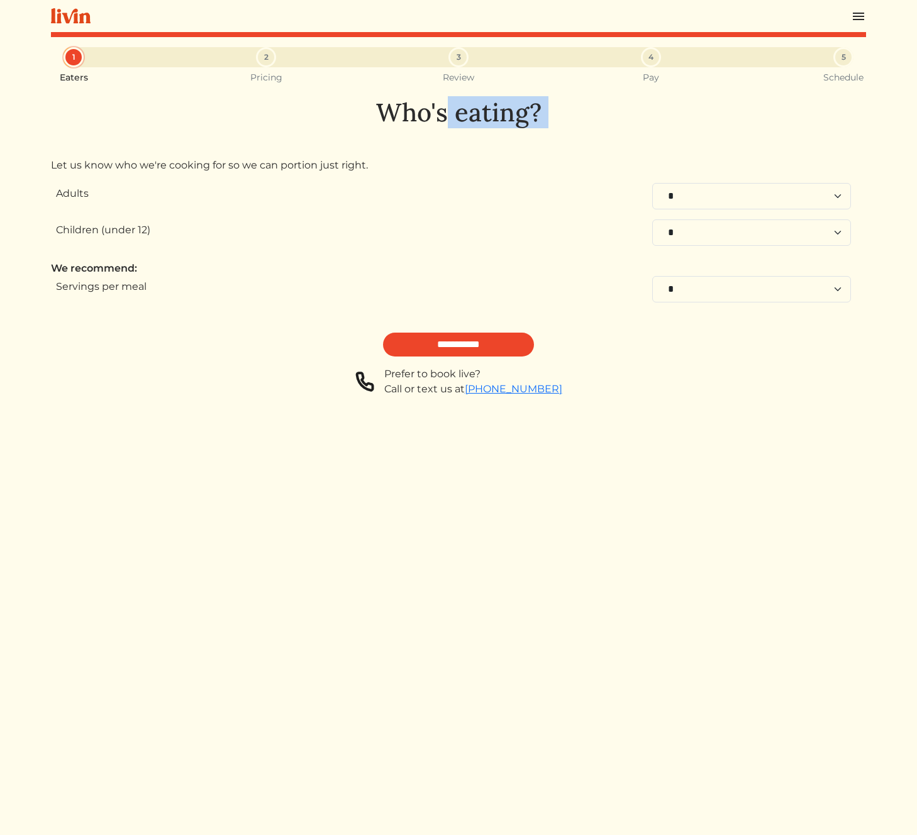
copy div "Who's eating?"
drag, startPoint x: 505, startPoint y: 131, endPoint x: 515, endPoint y: 129, distance: 9.8
click at [505, 131] on div "**********" at bounding box center [458, 247] width 815 height 299
drag, startPoint x: 544, startPoint y: 116, endPoint x: 353, endPoint y: 101, distance: 191.9
click at [353, 101] on h1 "Who's eating?" at bounding box center [458, 113] width 815 height 30
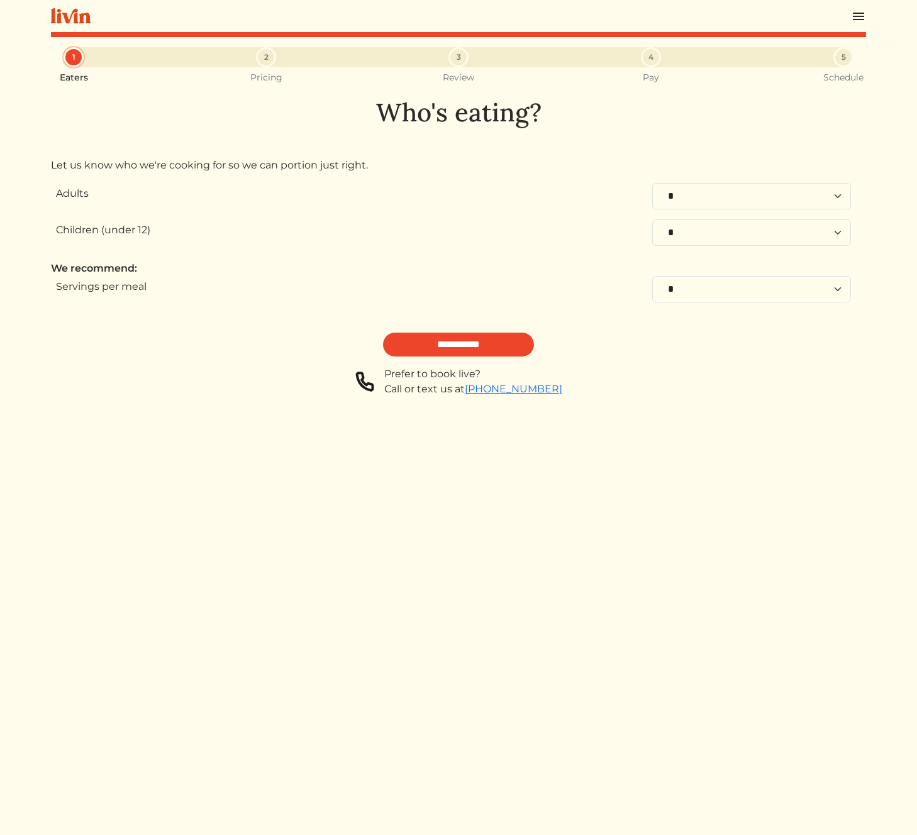
copy h1 "Who's eating?"
click at [718, 540] on div "1 Eaters 2 Pricing 3 Review 4 Pay 5 Schedule Who's eating? Let us know who we'r…" at bounding box center [458, 464] width 815 height 835
click at [461, 56] on div "3" at bounding box center [459, 57] width 20 height 20
click at [259, 60] on div "2" at bounding box center [266, 57] width 20 height 20
click at [515, 178] on div "**********" at bounding box center [458, 247] width 815 height 299
